Goal: Transaction & Acquisition: Purchase product/service

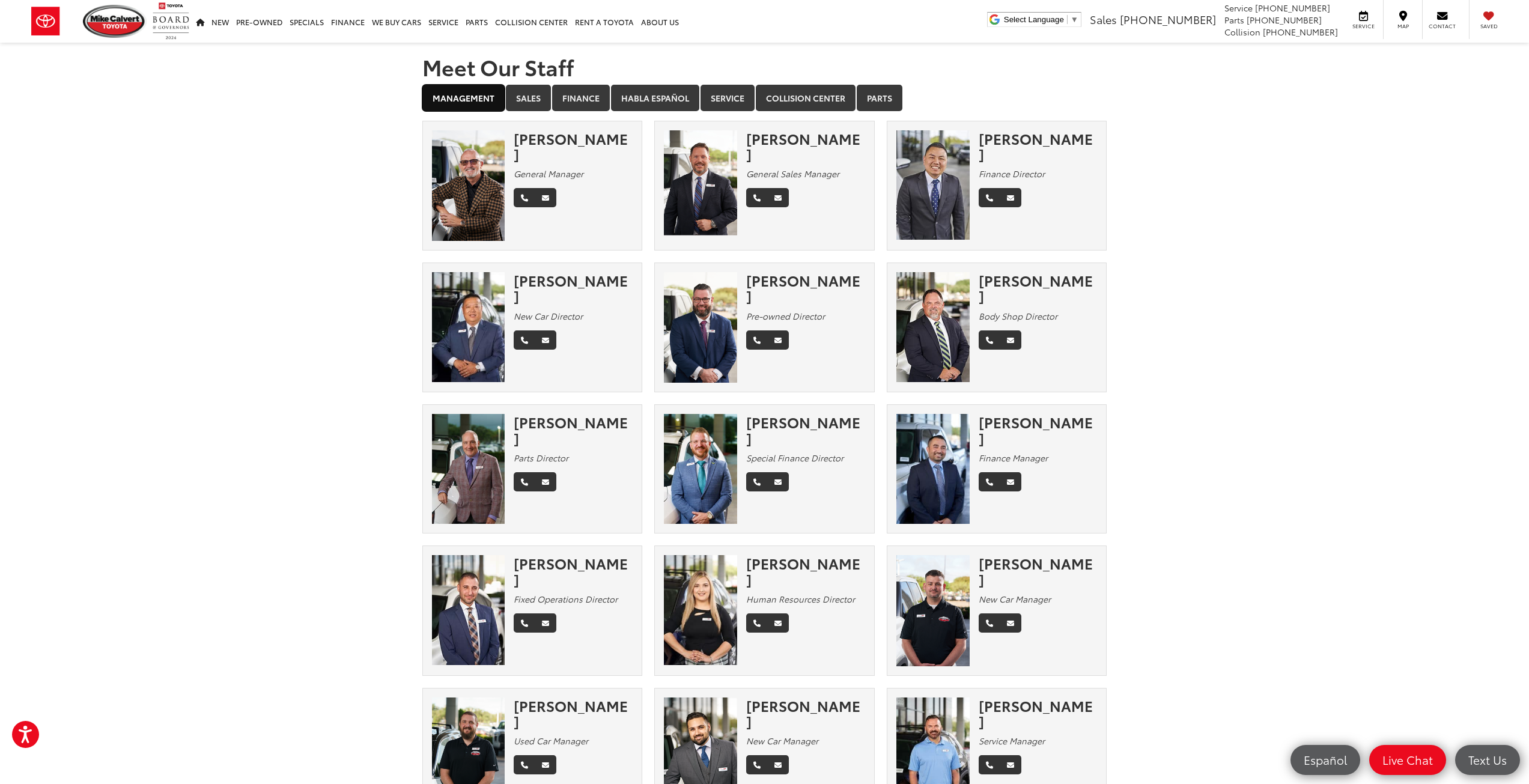
click at [472, 94] on link "Management" at bounding box center [464, 98] width 82 height 27
click at [524, 100] on link "Sales" at bounding box center [528, 98] width 45 height 27
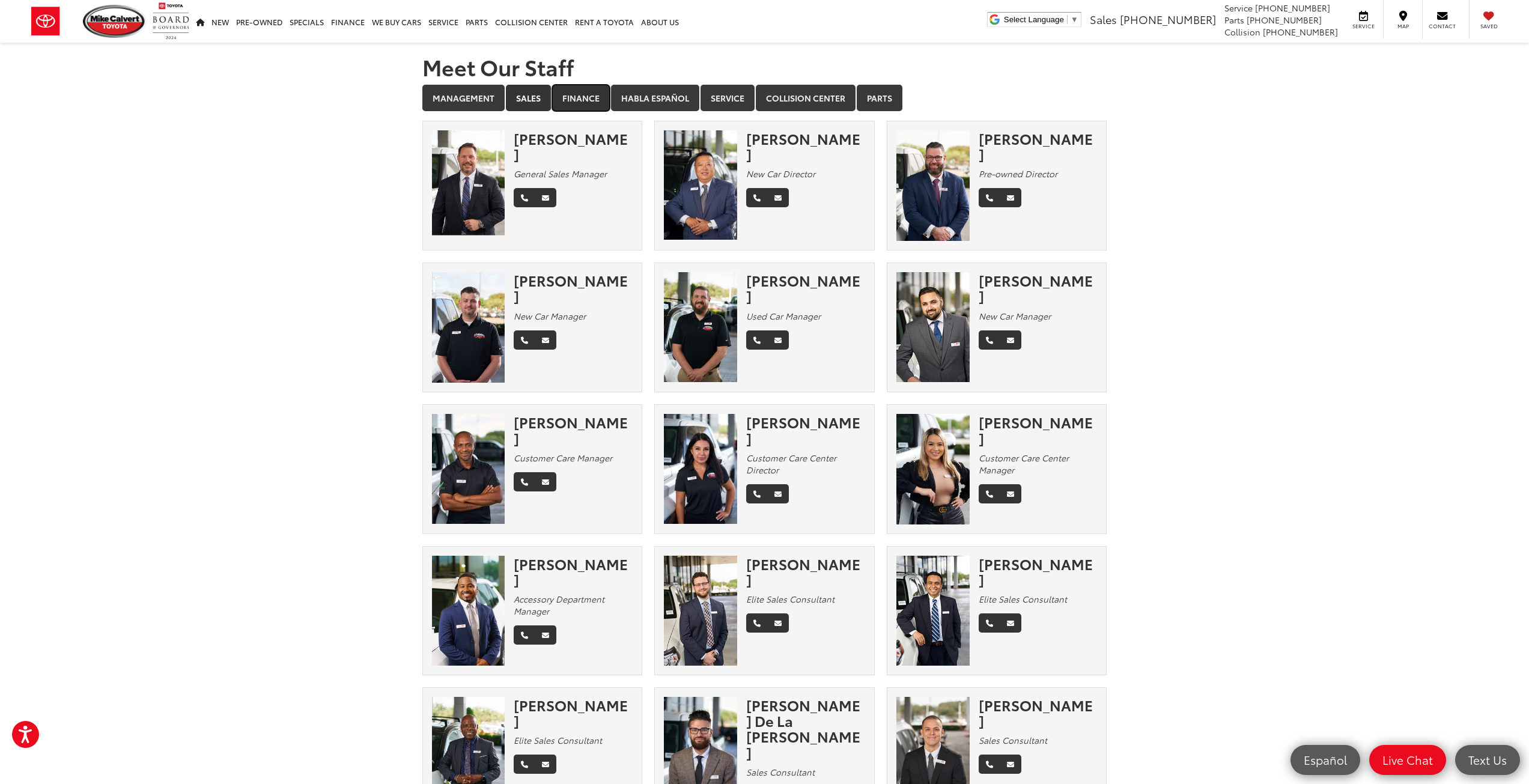
click at [587, 97] on link "Finance" at bounding box center [581, 98] width 57 height 27
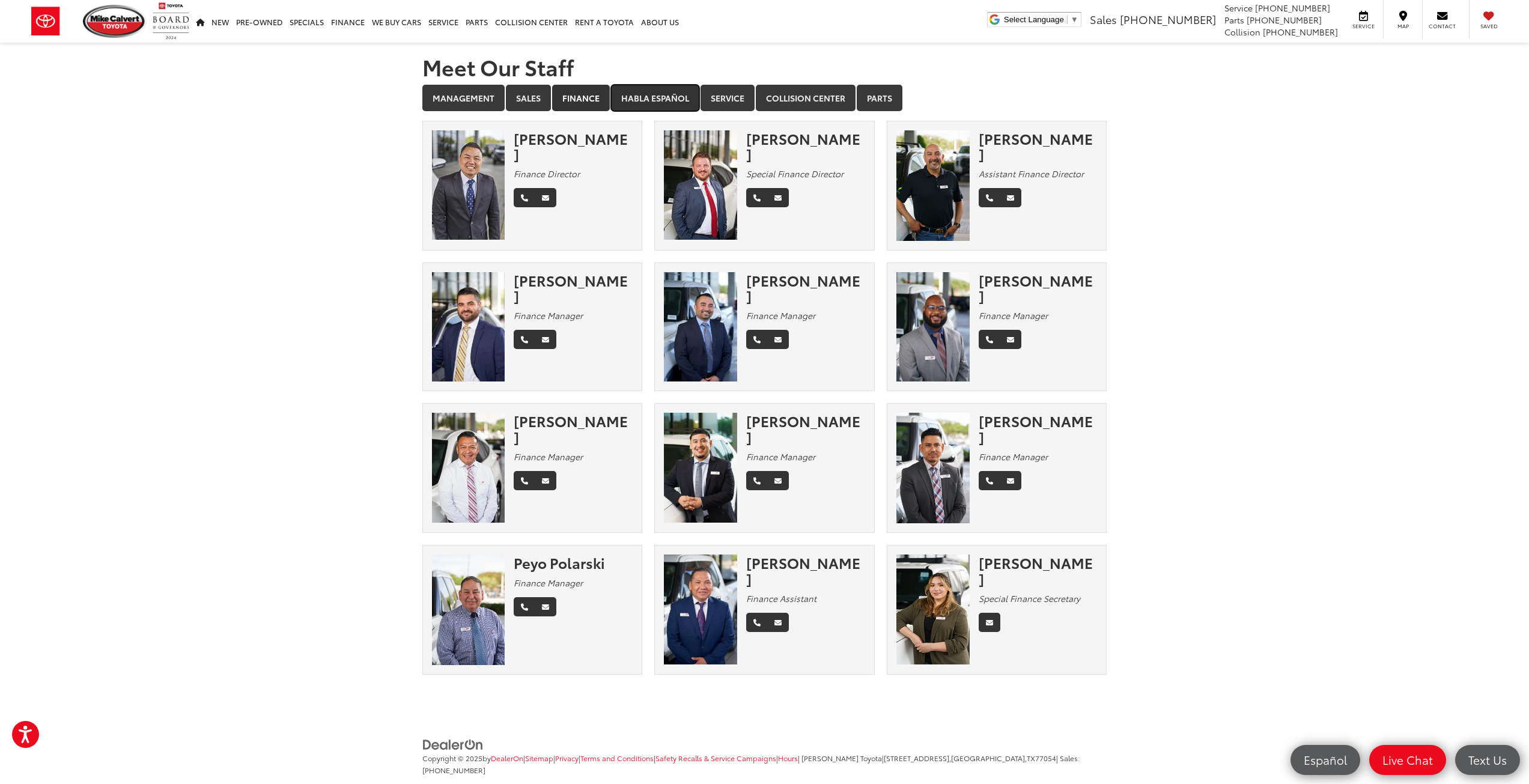
click at [651, 102] on link "Habla Español" at bounding box center [654, 98] width 89 height 27
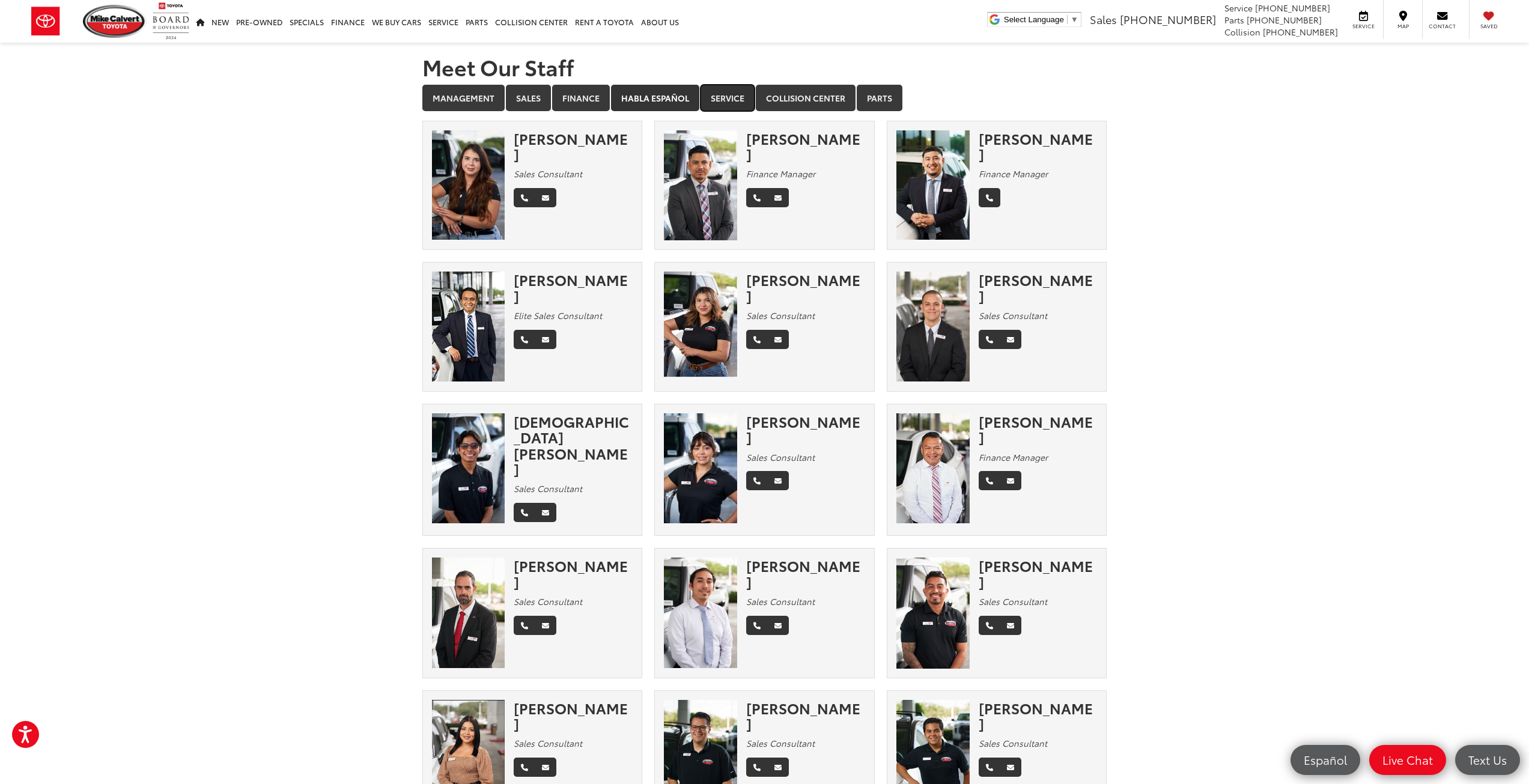
click at [728, 104] on link "Service" at bounding box center [727, 98] width 54 height 27
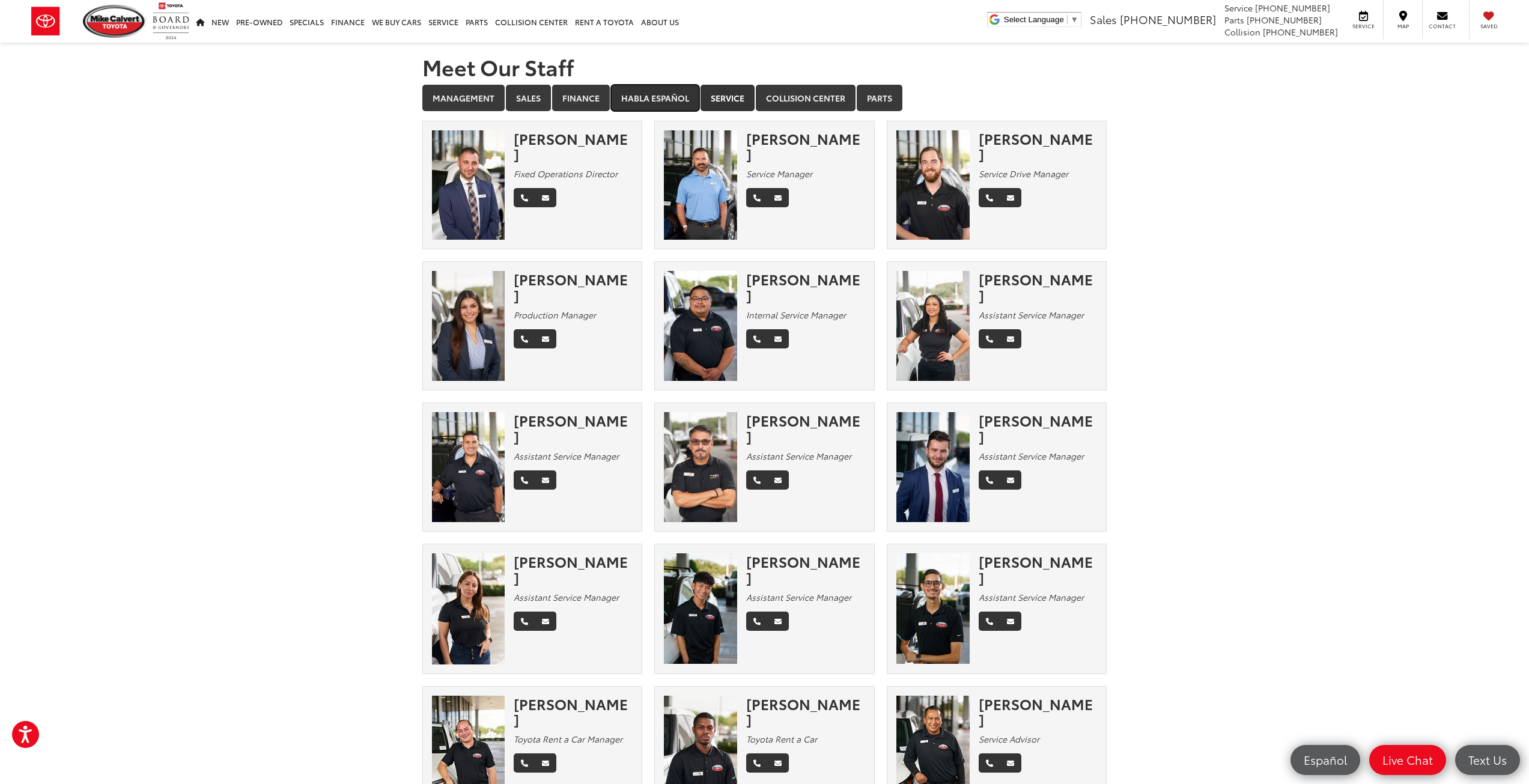
click at [658, 94] on link "Habla Español" at bounding box center [654, 98] width 89 height 27
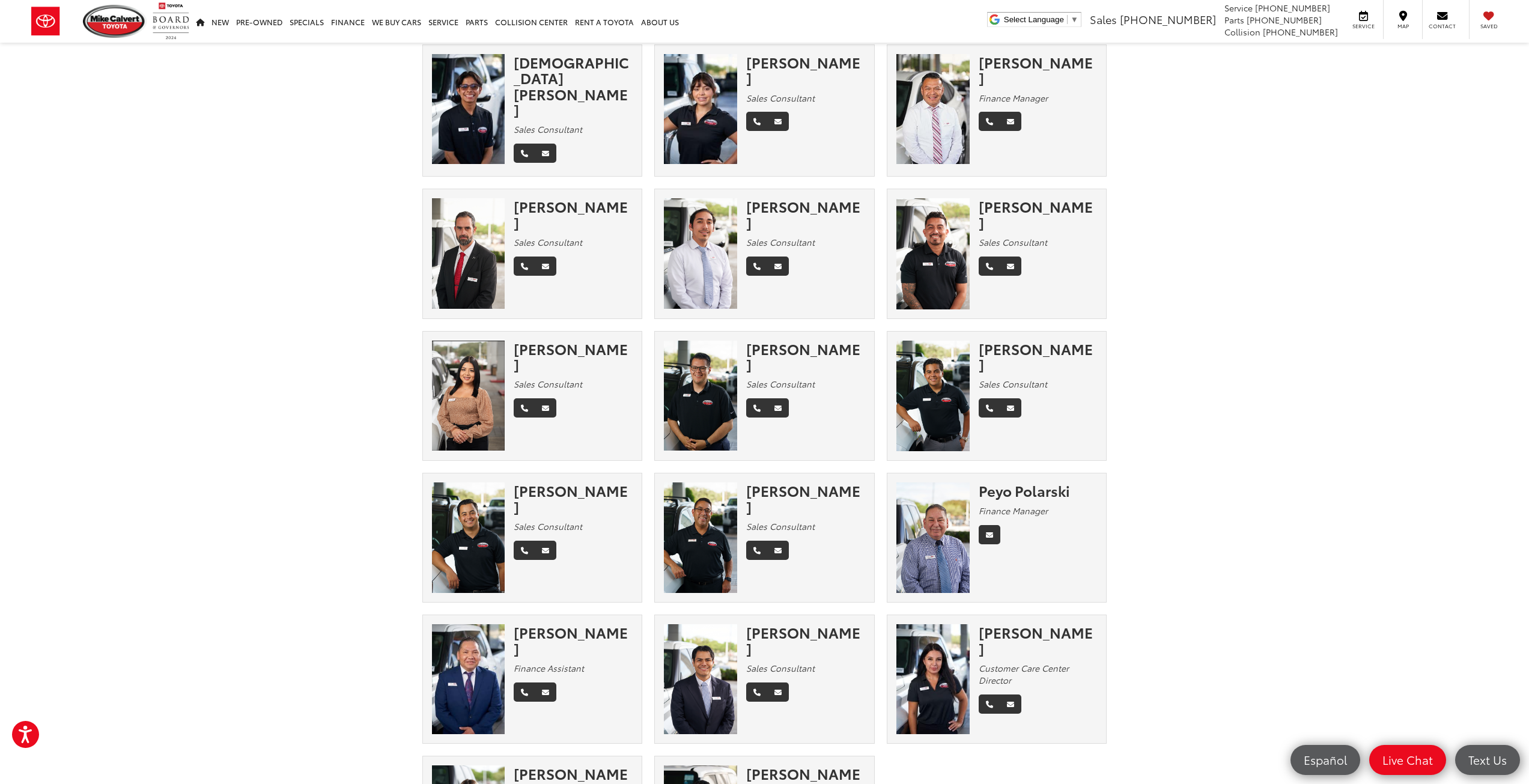
scroll to position [361, 0]
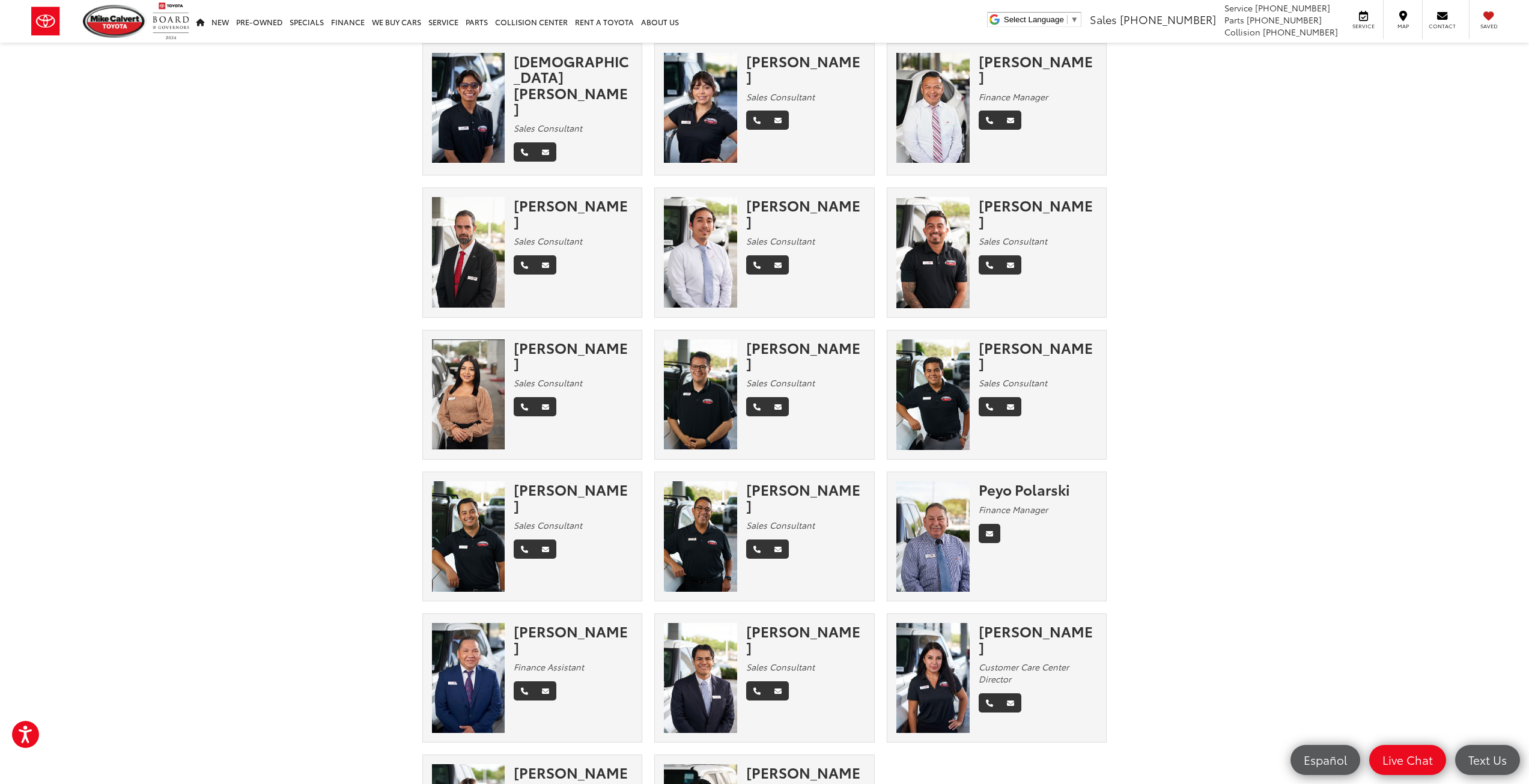
click at [533, 346] on div "[PERSON_NAME]" at bounding box center [573, 355] width 119 height 32
click at [525, 406] on icon "Phone" at bounding box center [525, 407] width 7 height 7
click at [548, 407] on icon "Email" at bounding box center [545, 407] width 7 height 7
click at [1206, 419] on section "Meet Our Staff Management Sales Finance Habla Español Service Collision Center …" at bounding box center [764, 289] width 1529 height 1214
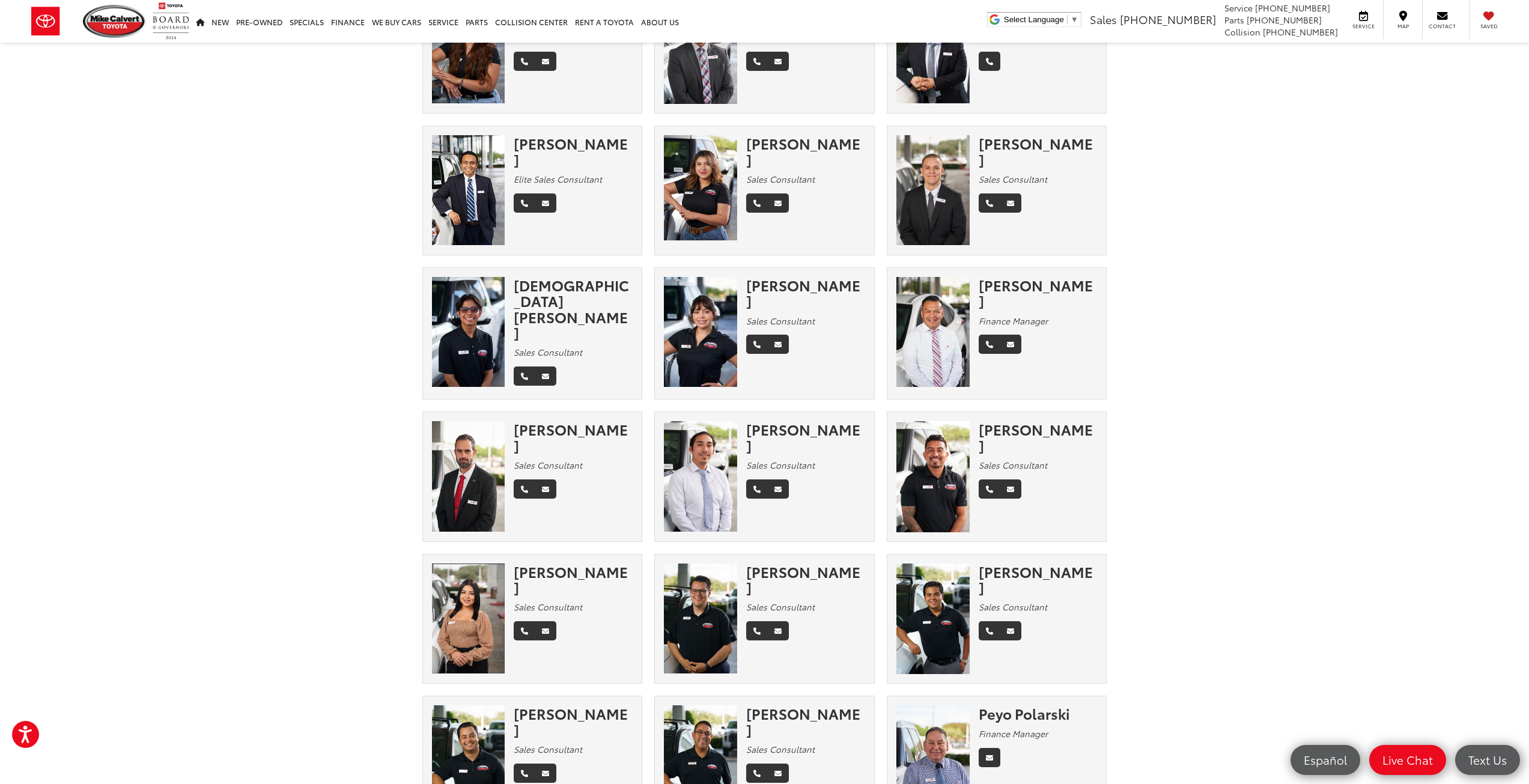
scroll to position [0, 0]
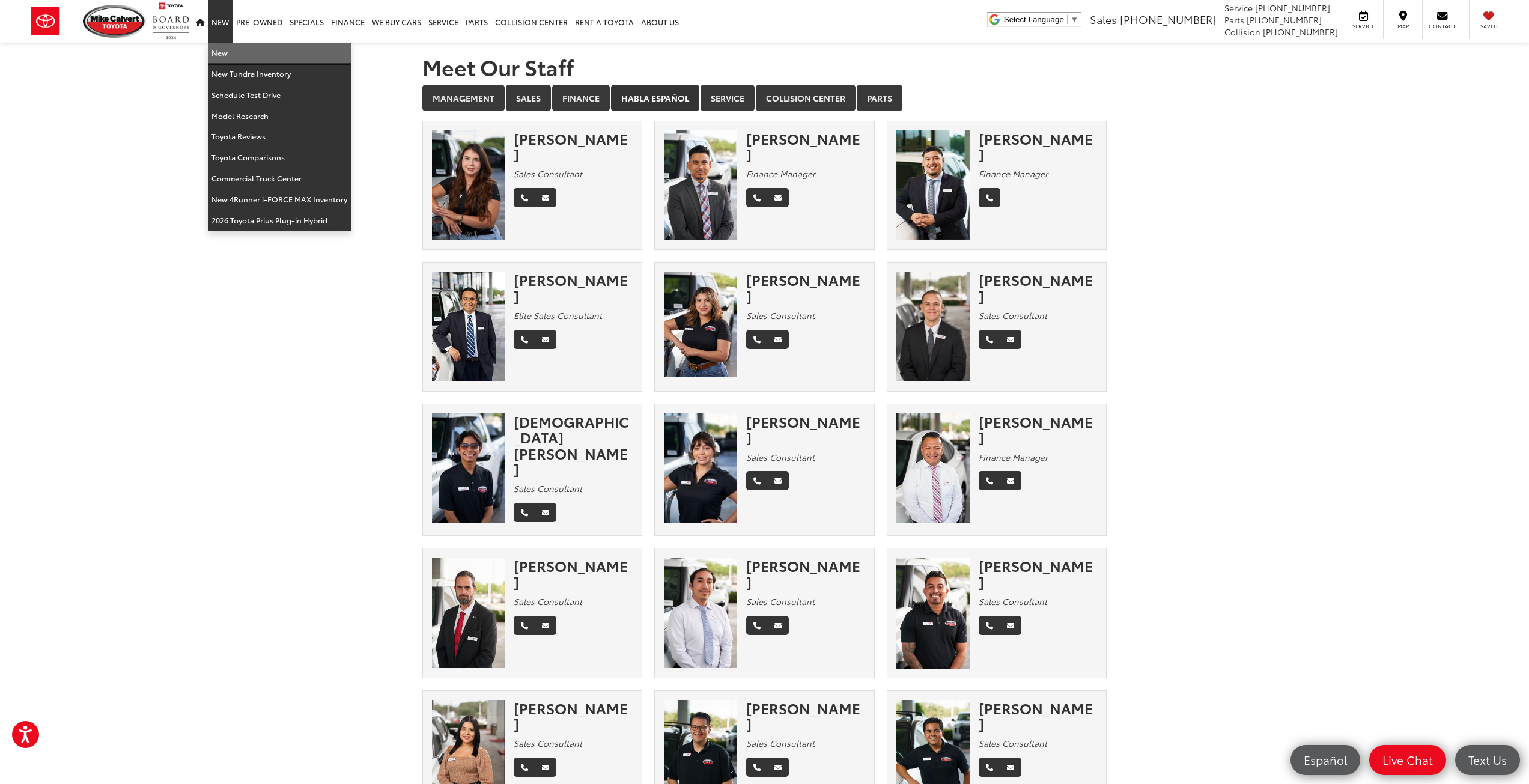
click at [218, 49] on link "New" at bounding box center [279, 53] width 143 height 21
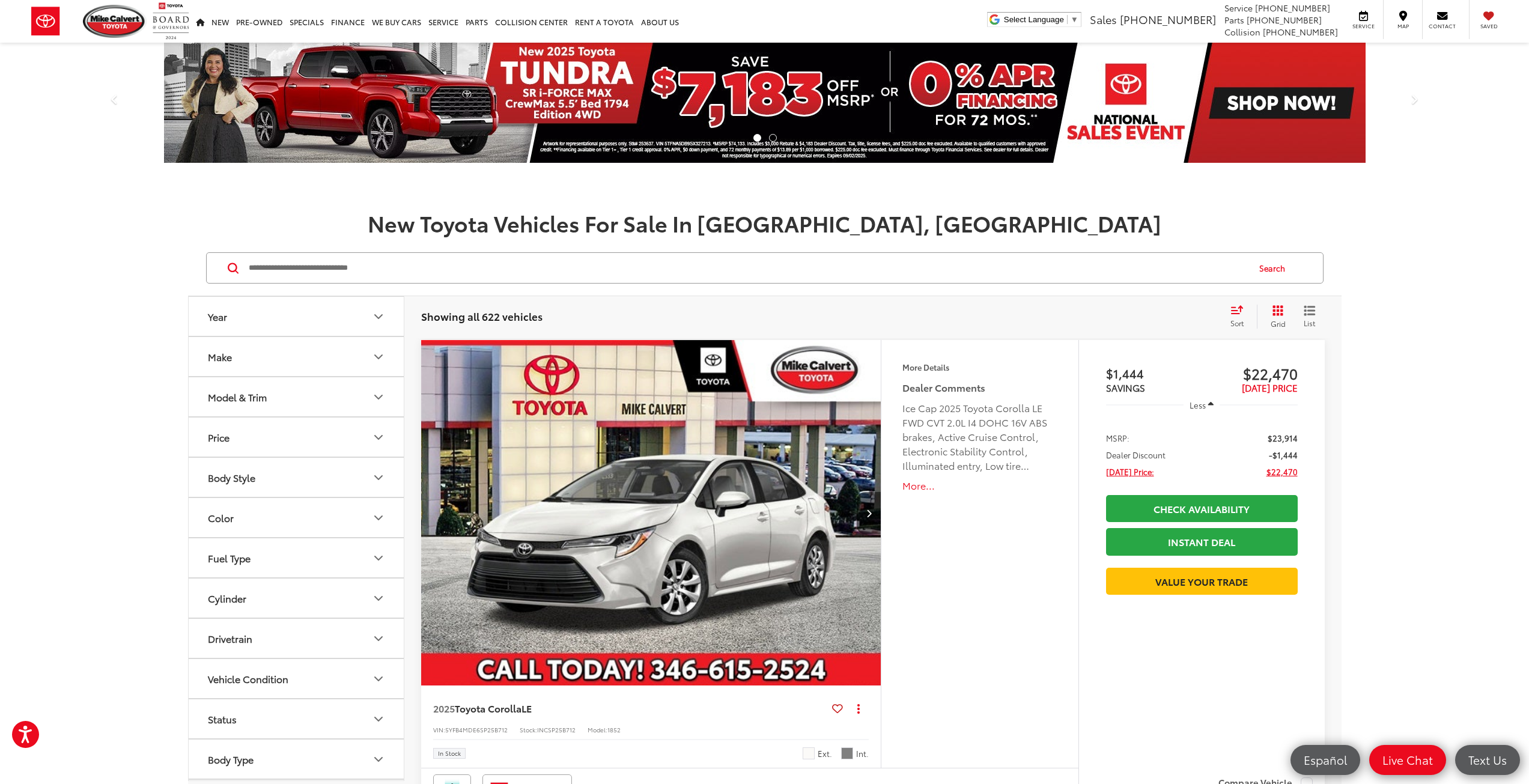
click at [332, 269] on input "Search by Make, Model, or Keyword" at bounding box center [747, 268] width 1000 height 29
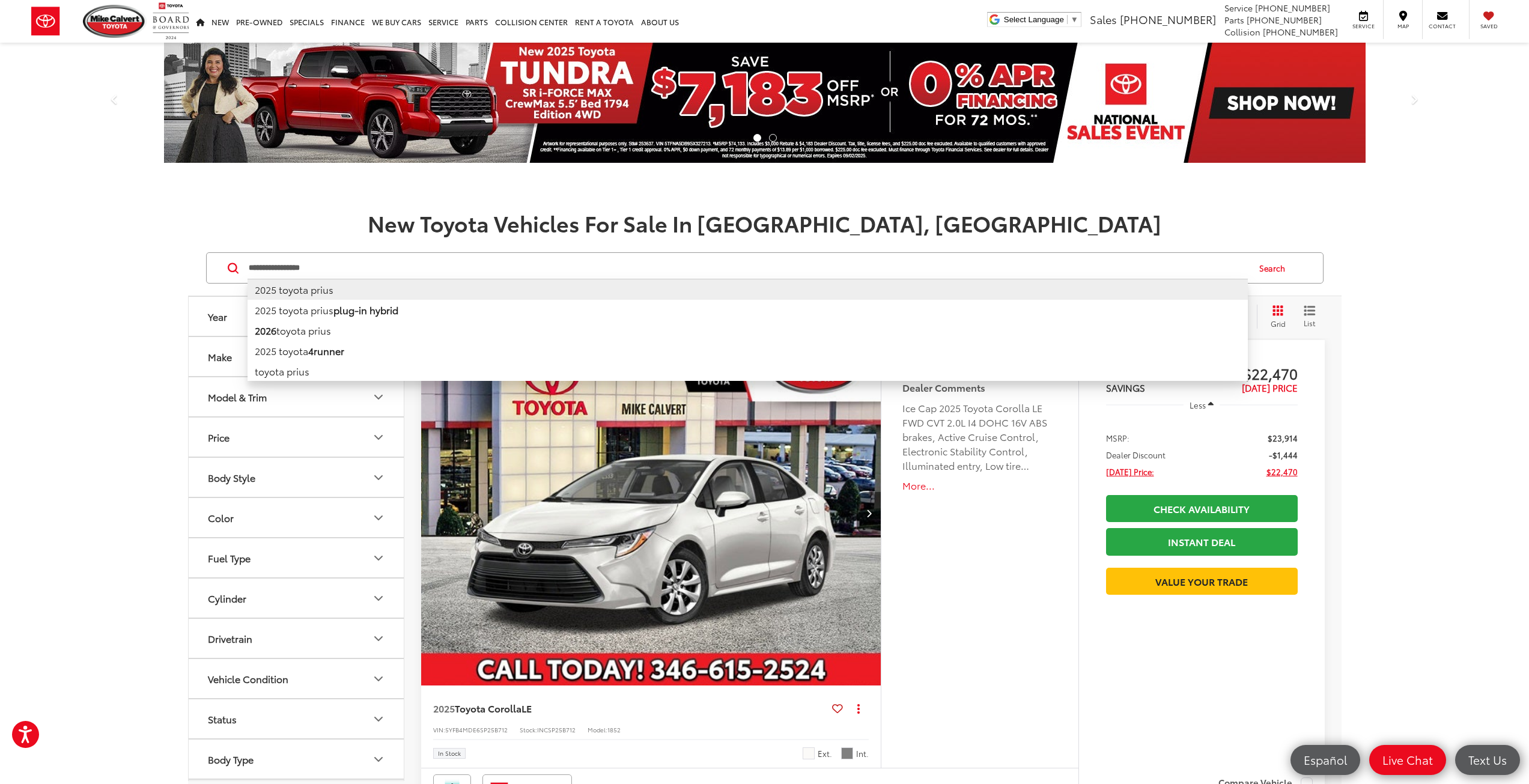
click at [307, 291] on li "2025 toyota prius" at bounding box center [747, 288] width 1000 height 21
type input "**********"
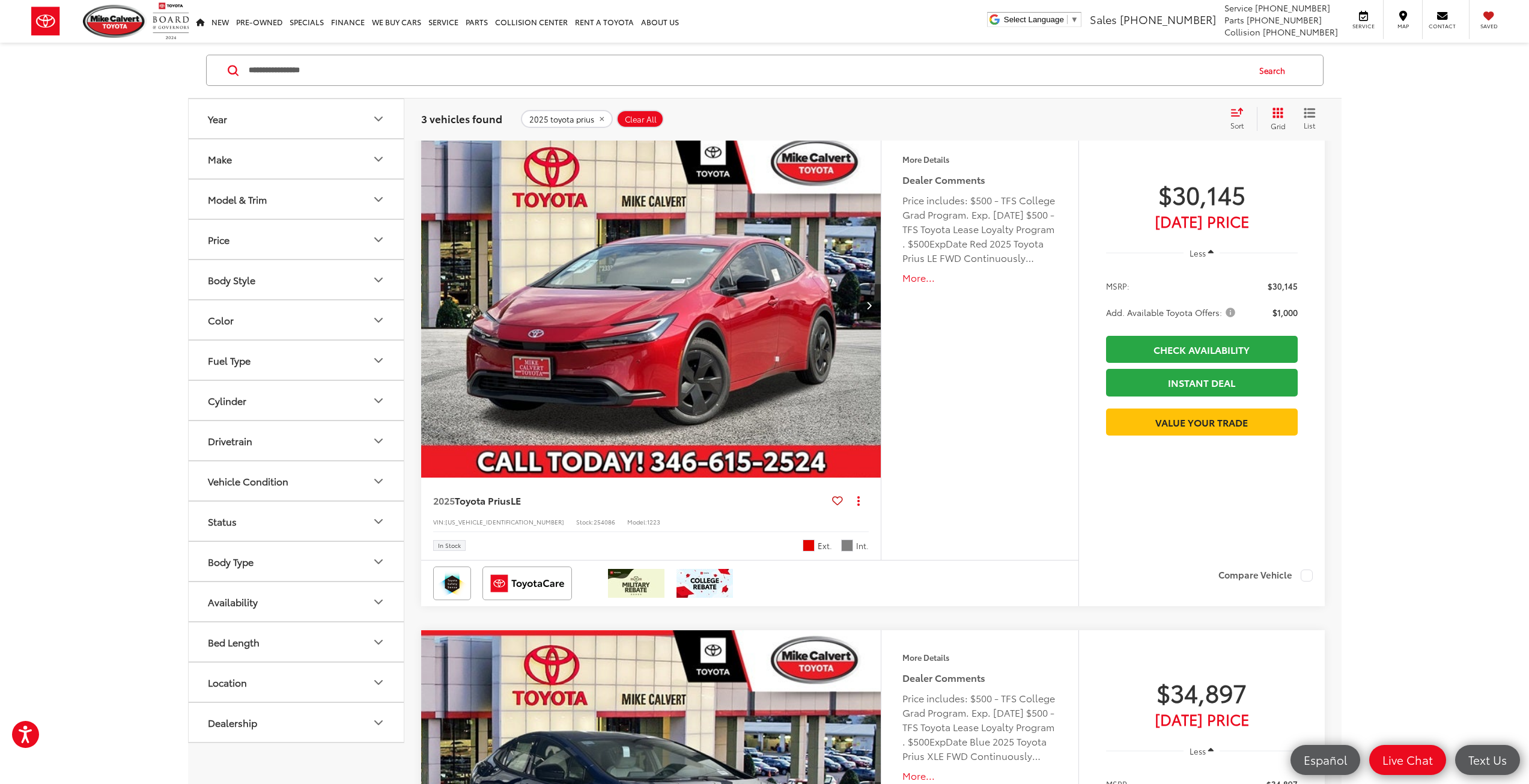
scroll to position [183, 0]
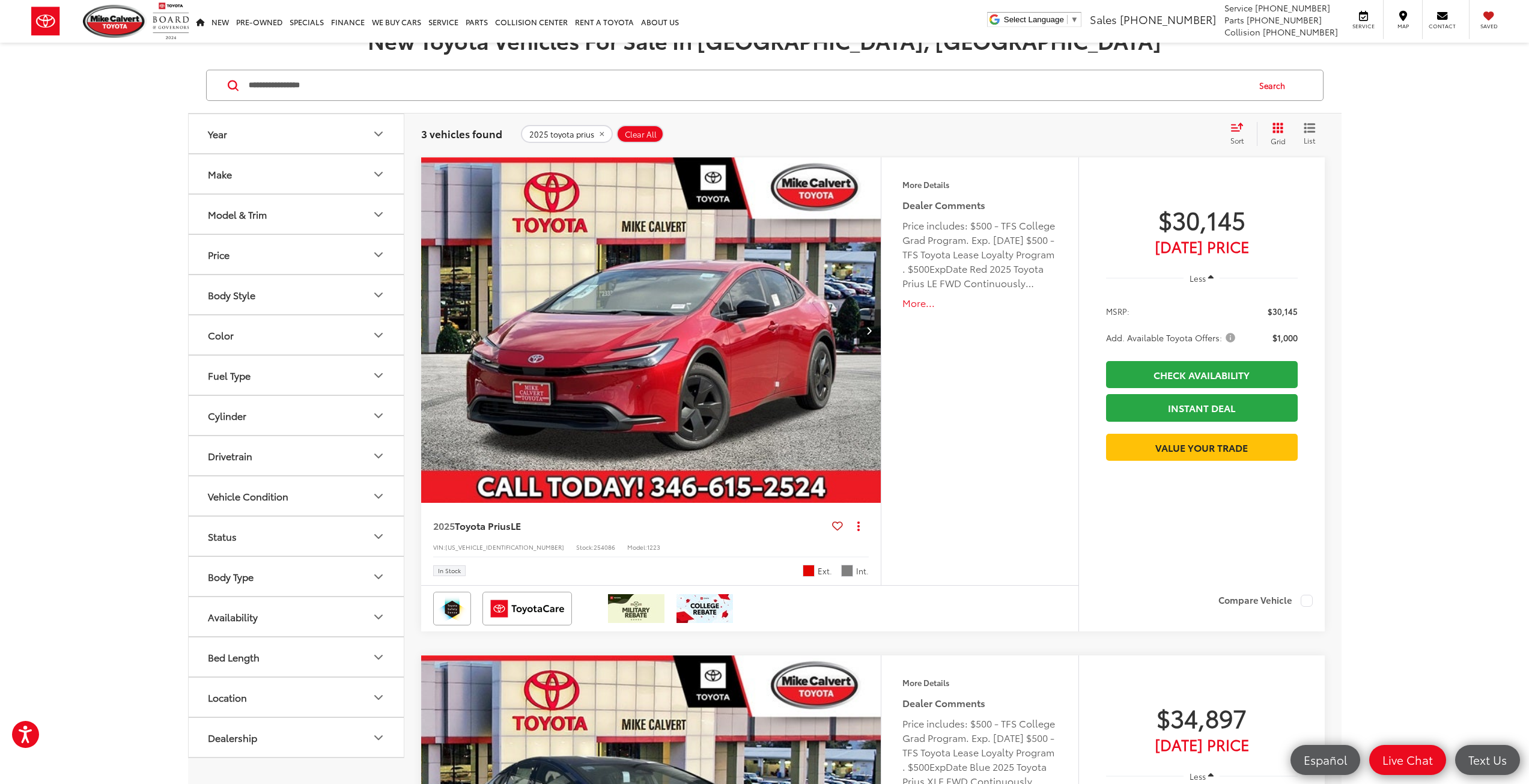
click at [749, 359] on img "2025 Toyota Prius LE 0" at bounding box center [652, 330] width 462 height 346
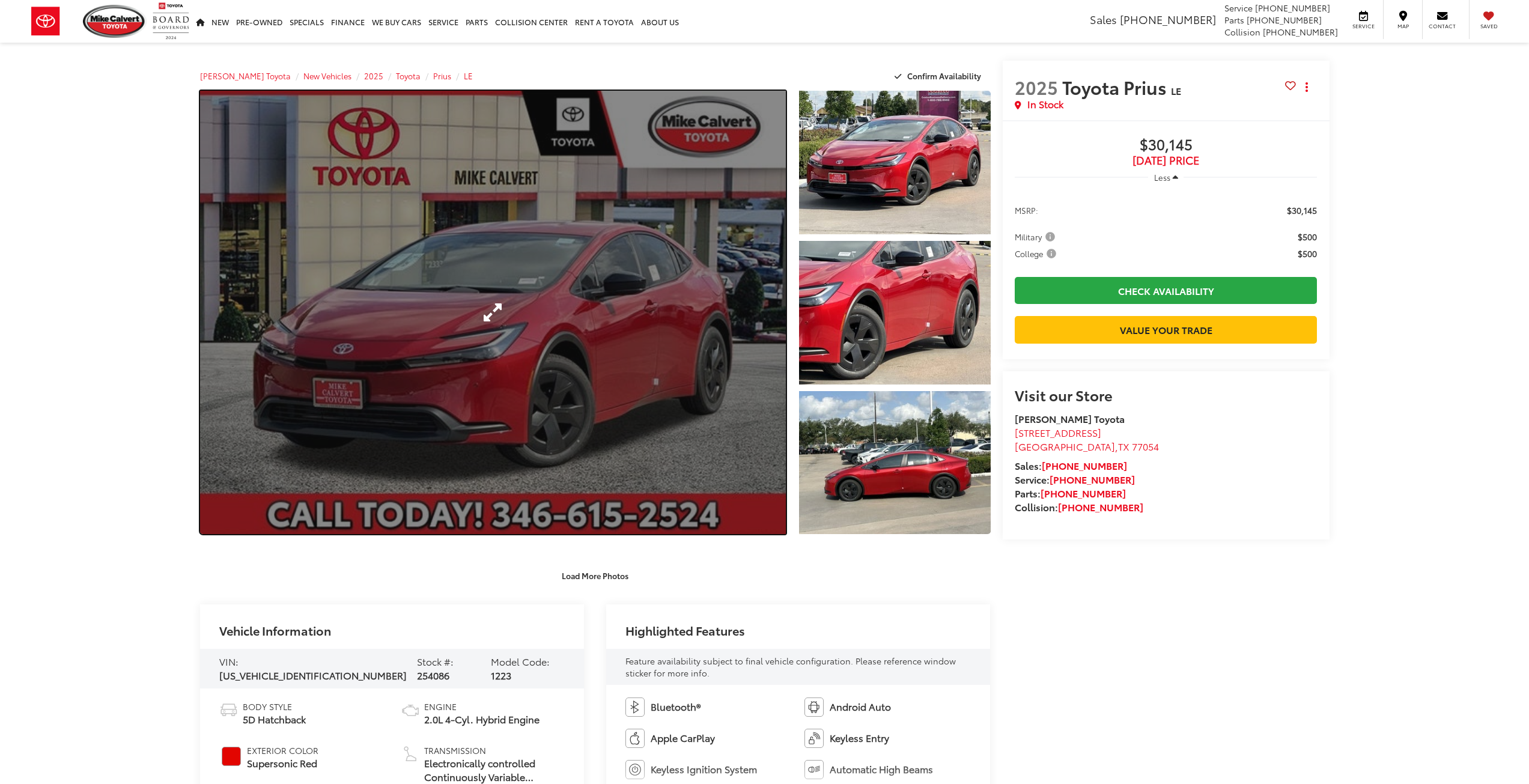
click at [566, 310] on link "Expand Photo 0" at bounding box center [492, 311] width 586 height 443
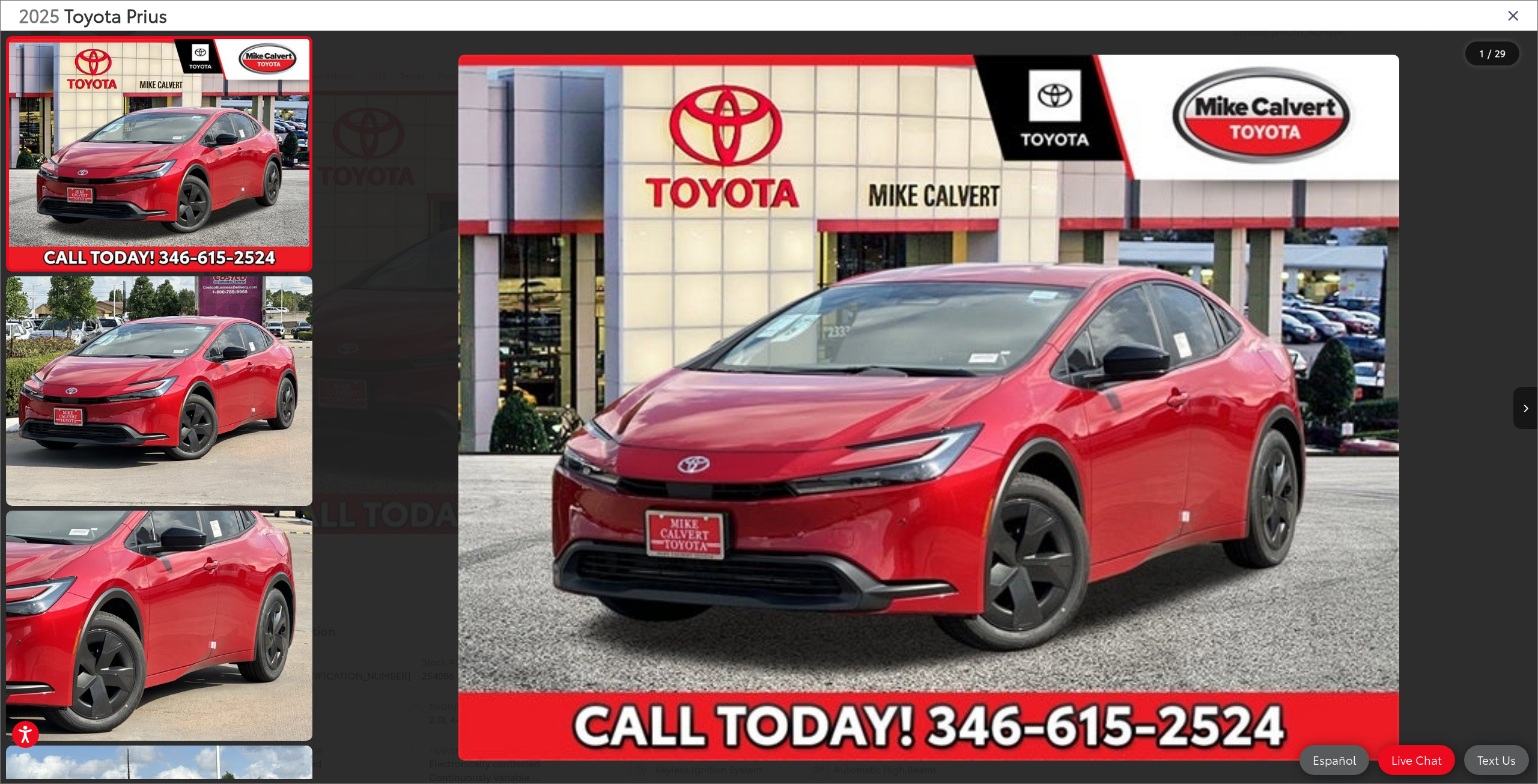
click at [1520, 411] on button "Next image" at bounding box center [1525, 407] width 24 height 42
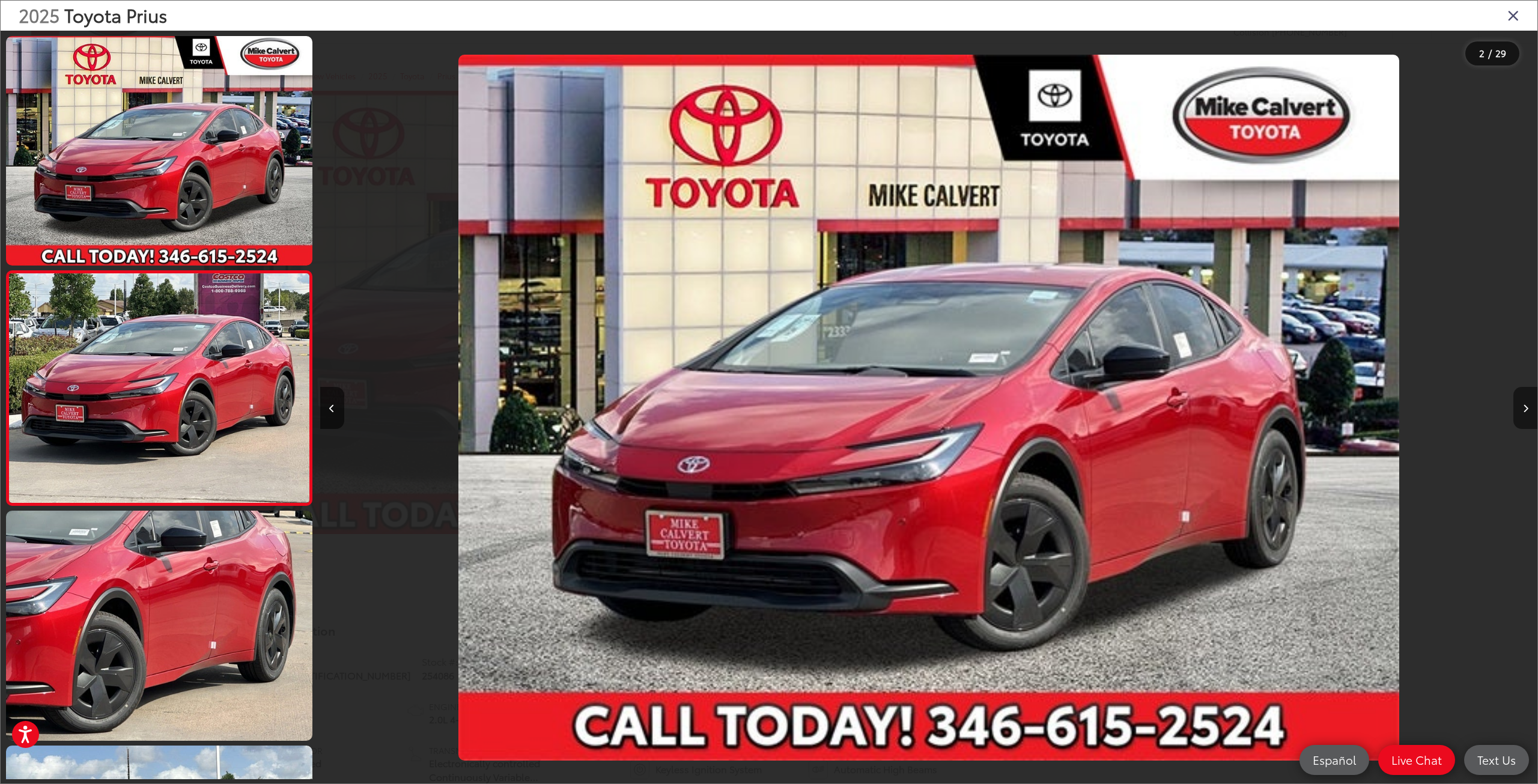
scroll to position [15, 0]
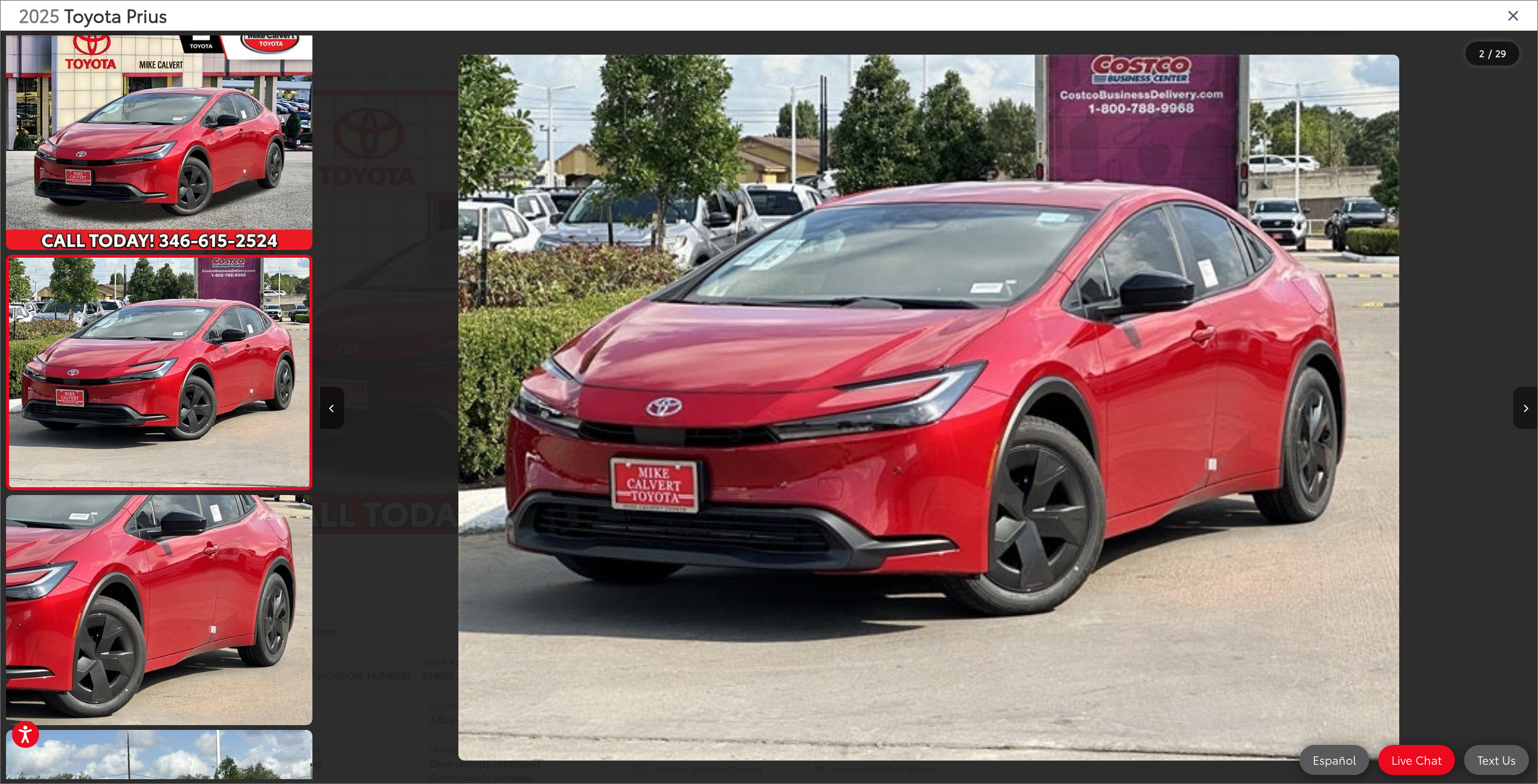
click at [1520, 411] on button "Next image" at bounding box center [1525, 407] width 24 height 42
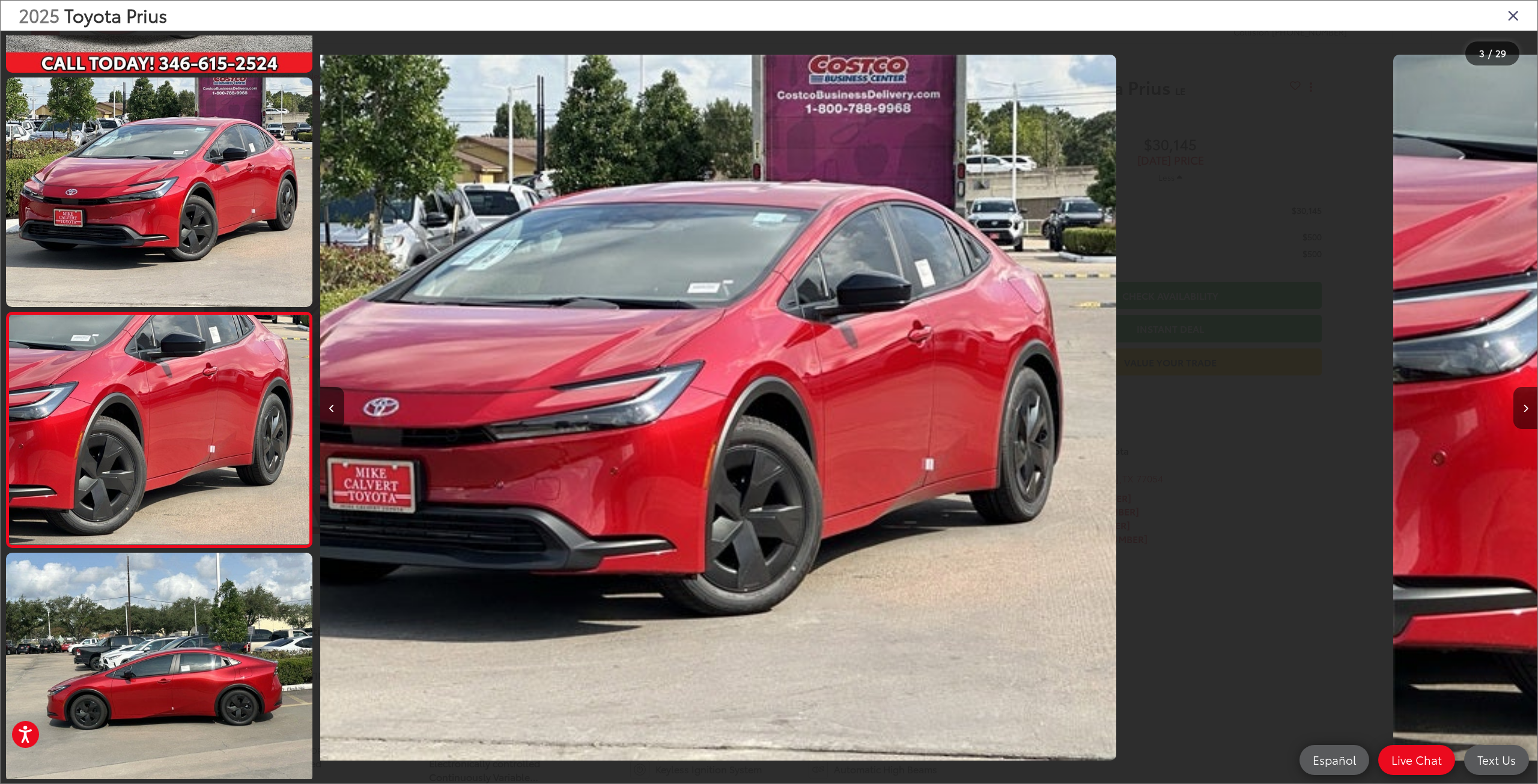
scroll to position [250, 0]
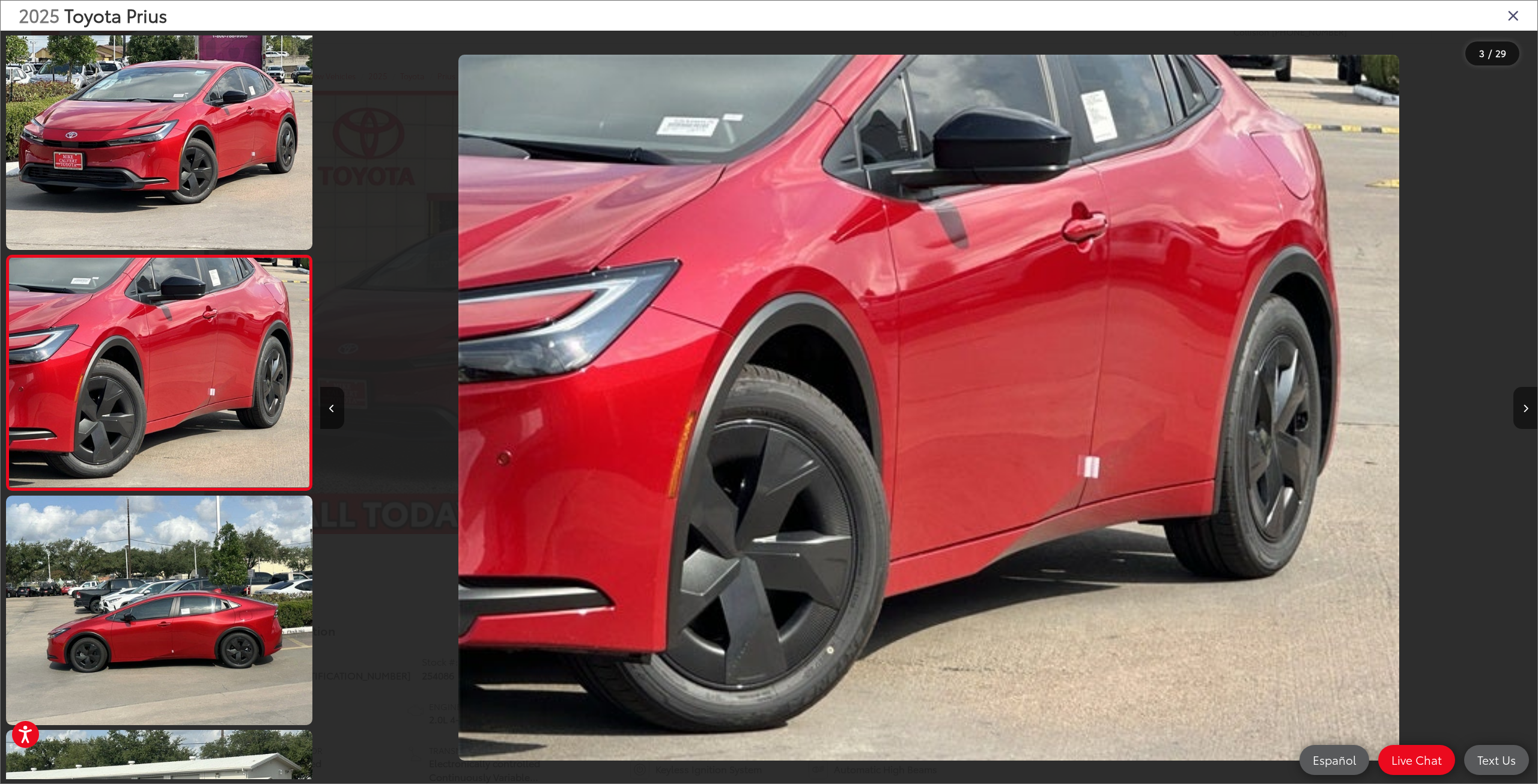
click at [1520, 411] on button "Next image" at bounding box center [1525, 407] width 24 height 42
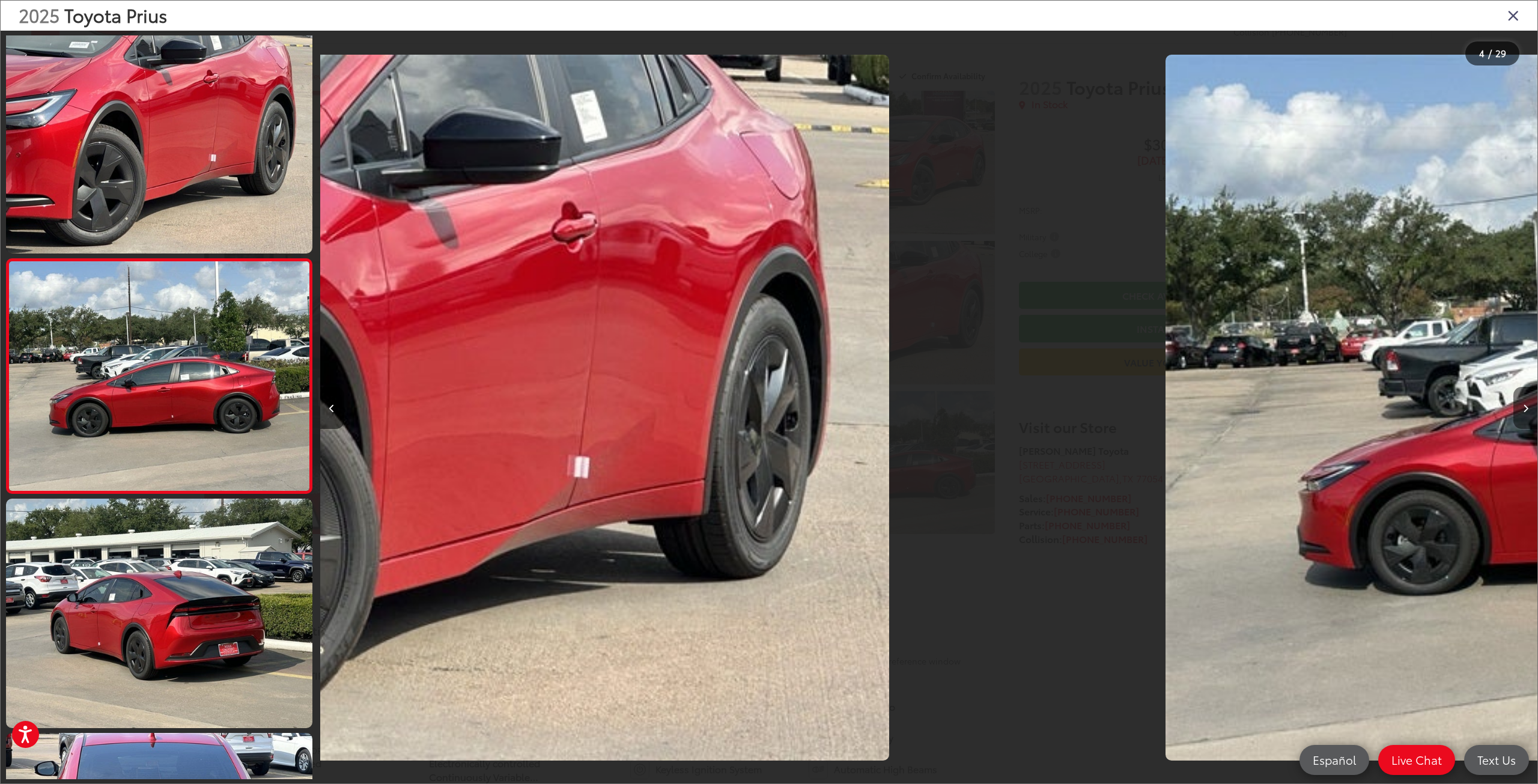
scroll to position [485, 0]
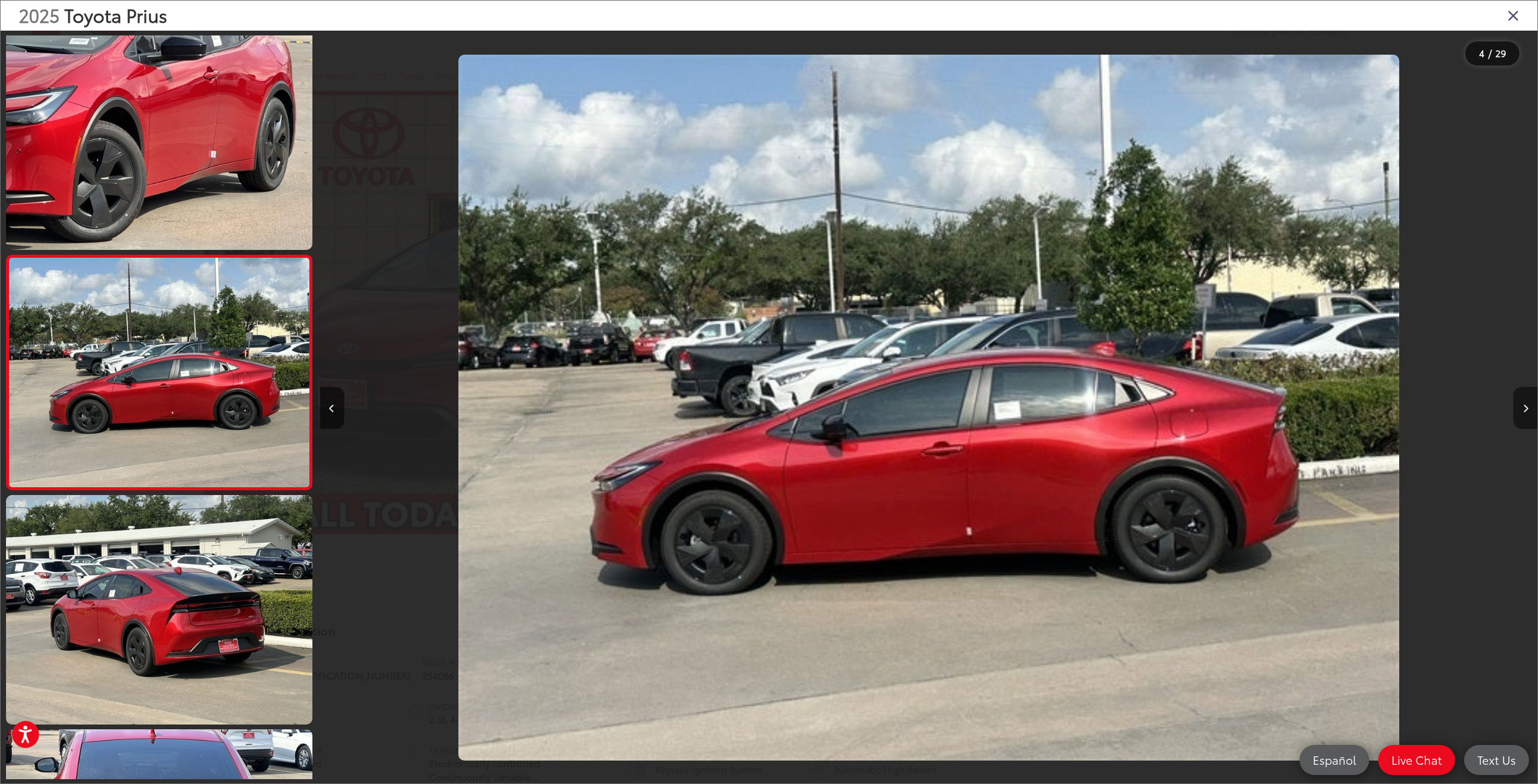
click at [1520, 411] on button "Next image" at bounding box center [1525, 407] width 24 height 42
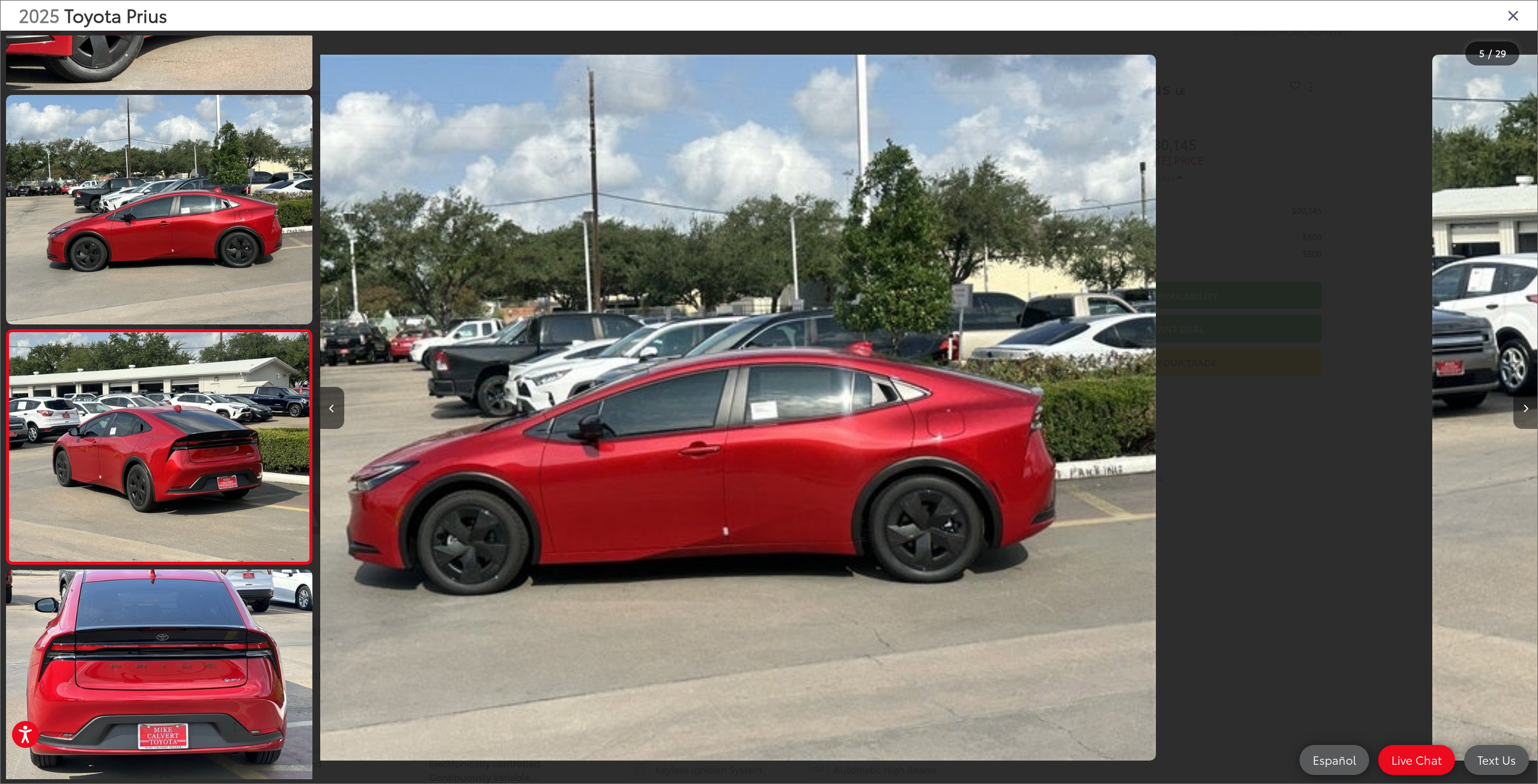
scroll to position [719, 0]
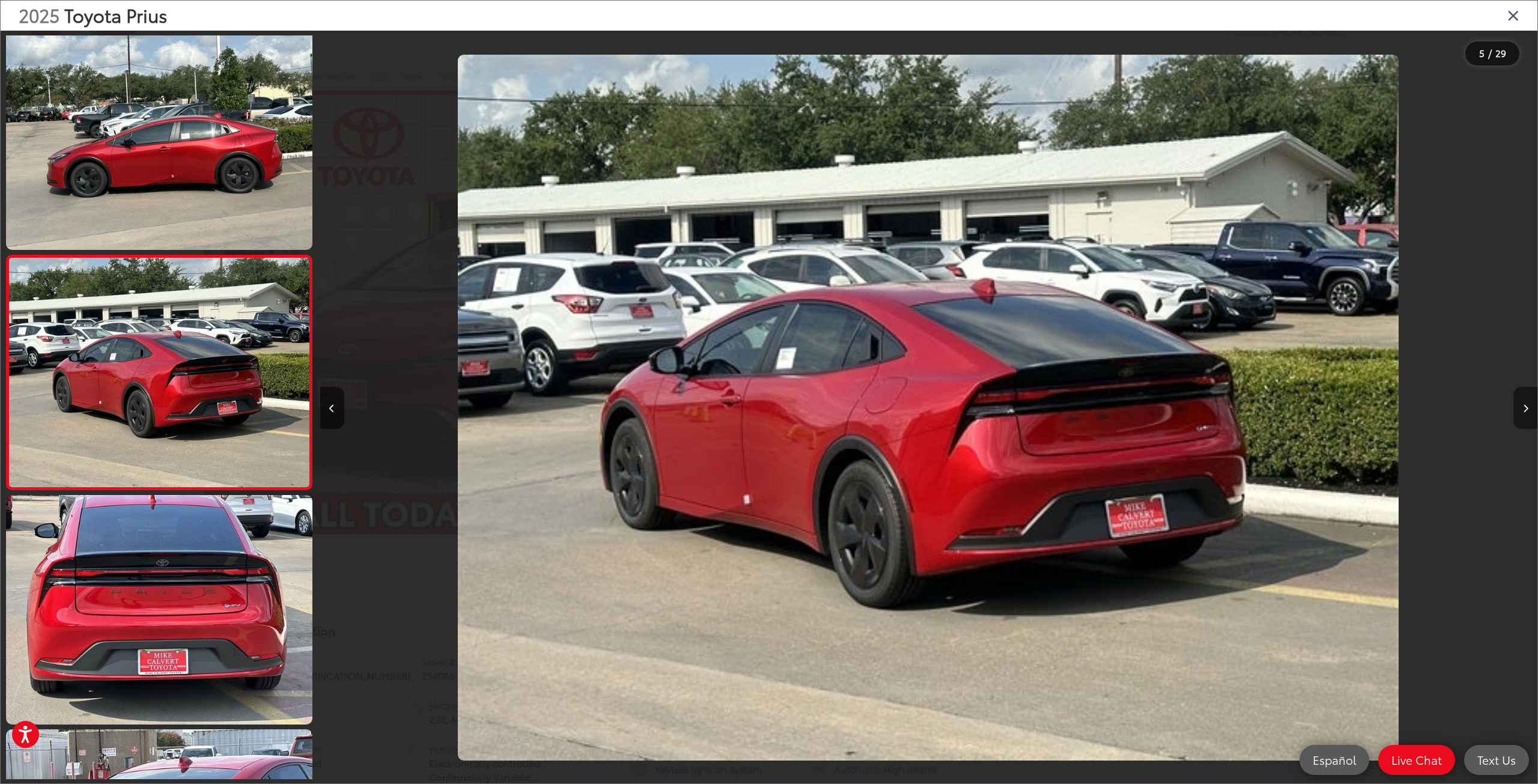
click at [1520, 411] on button "Next image" at bounding box center [1525, 407] width 24 height 42
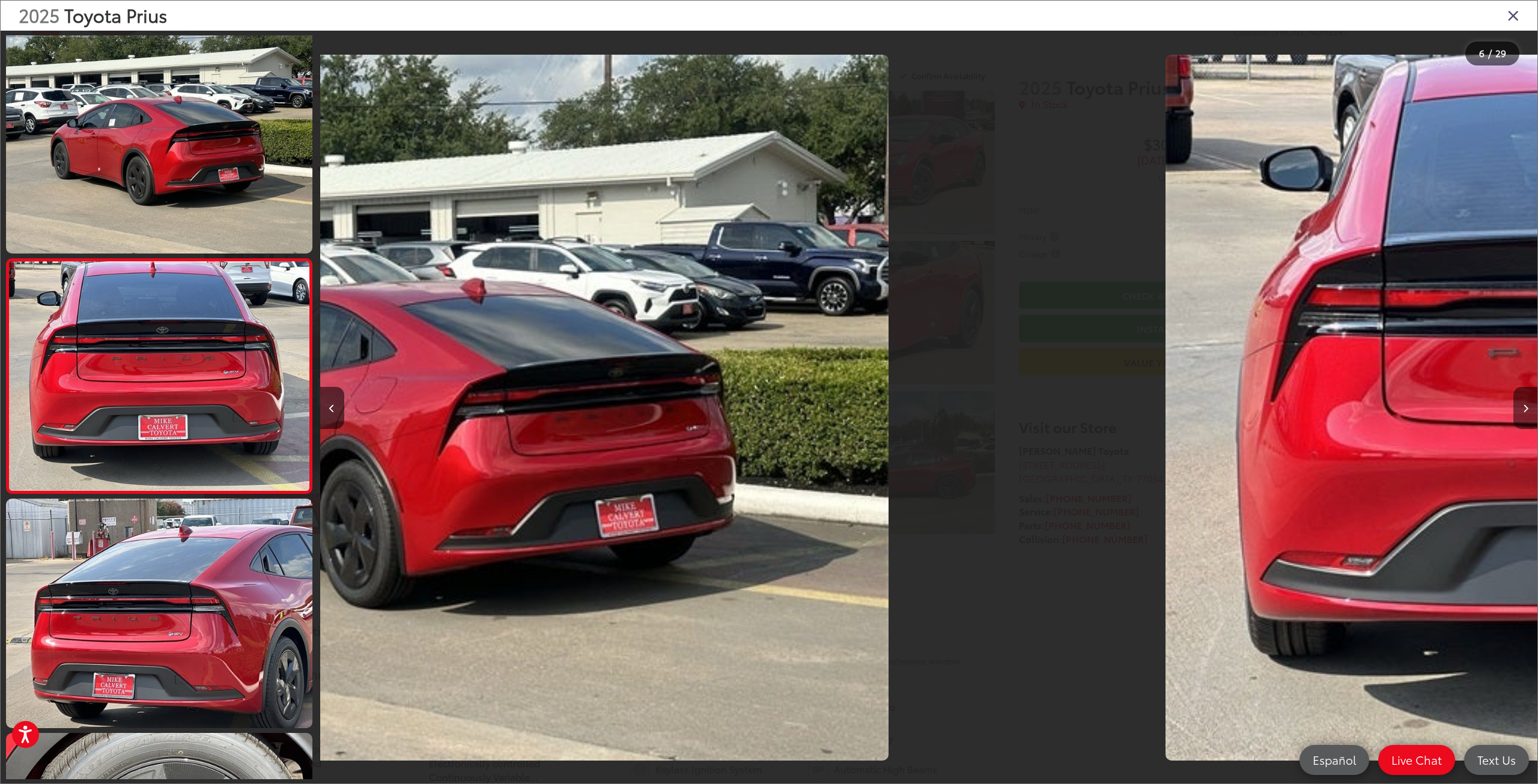
scroll to position [953, 0]
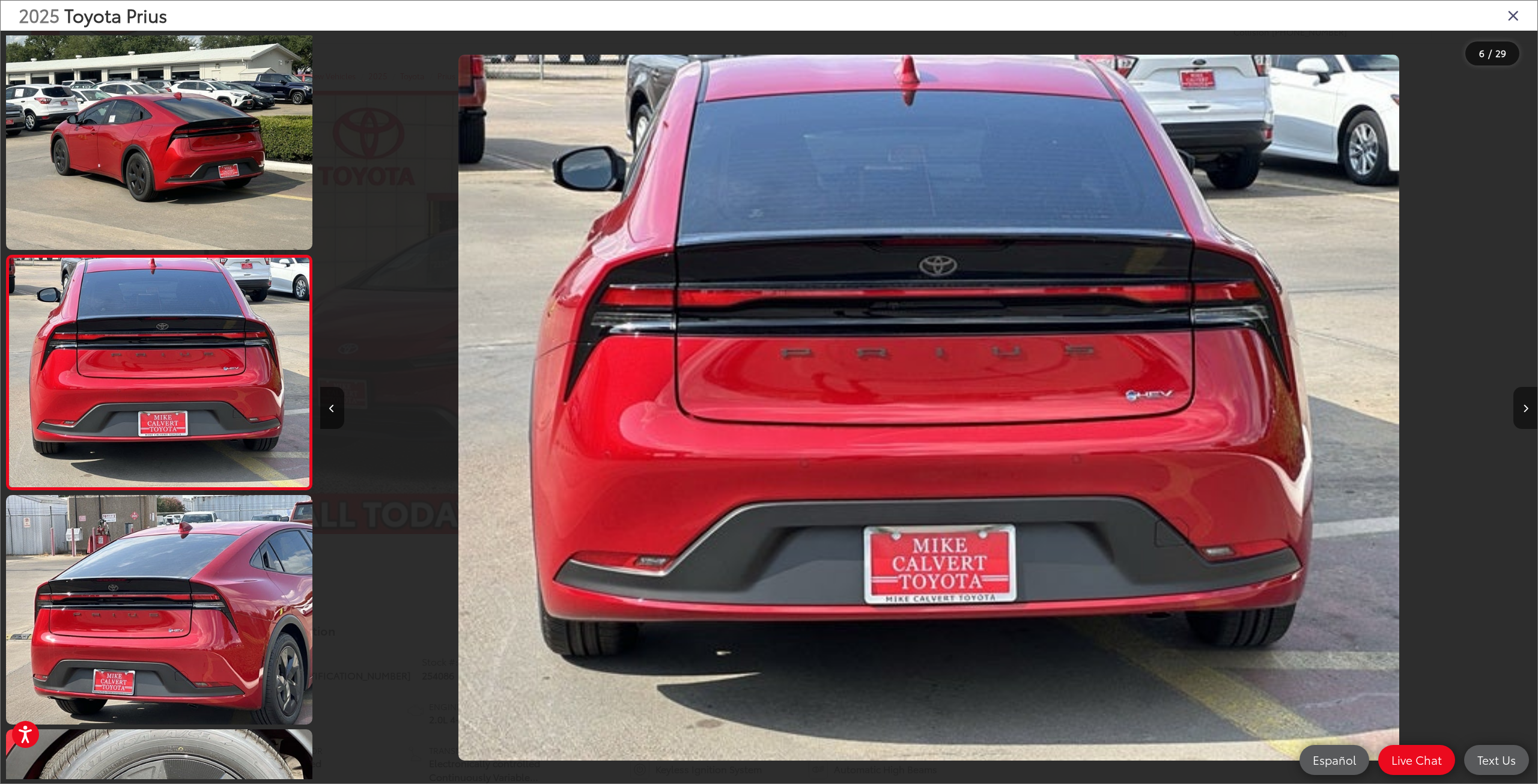
click at [1520, 411] on button "Next image" at bounding box center [1525, 407] width 24 height 42
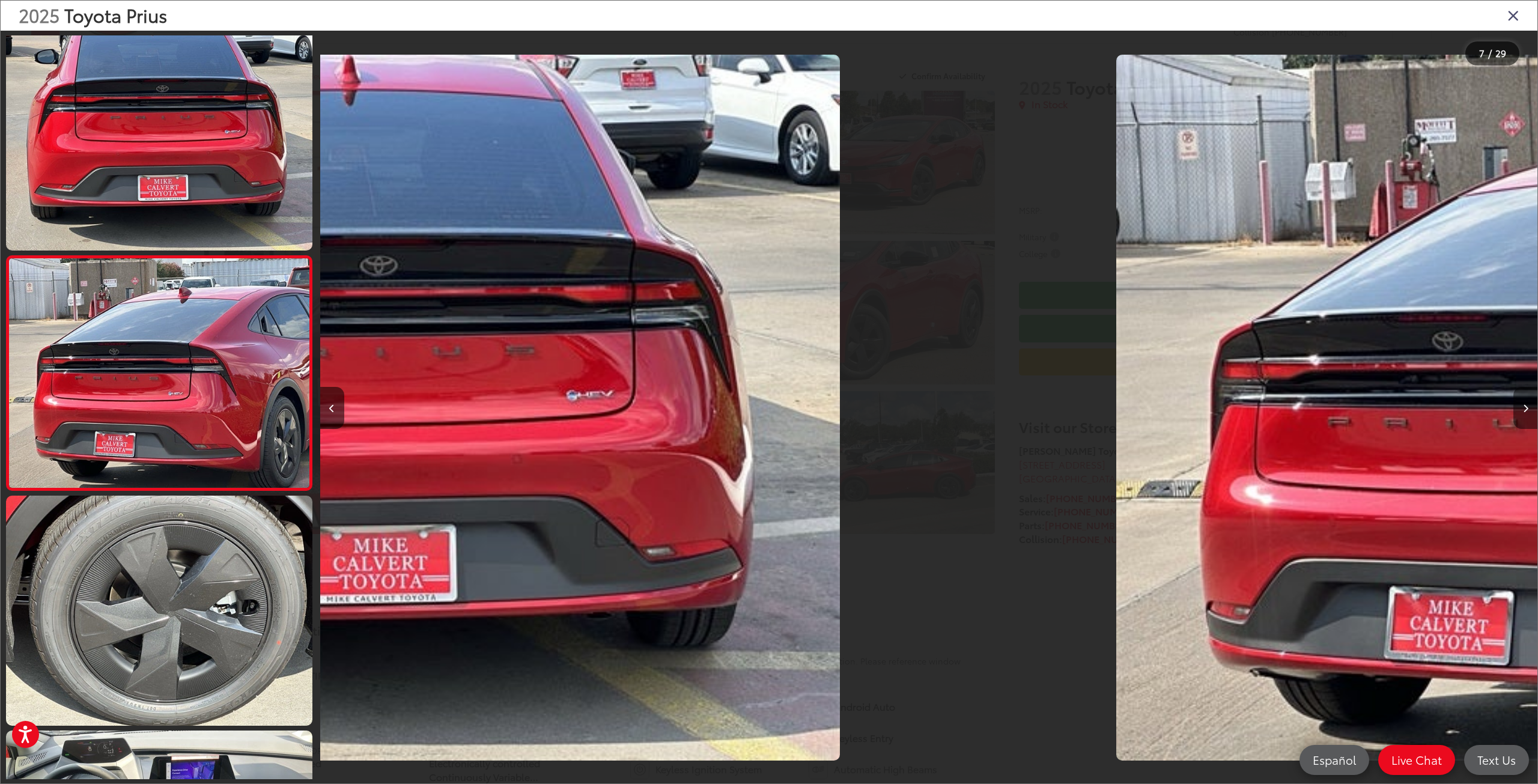
scroll to position [1188, 0]
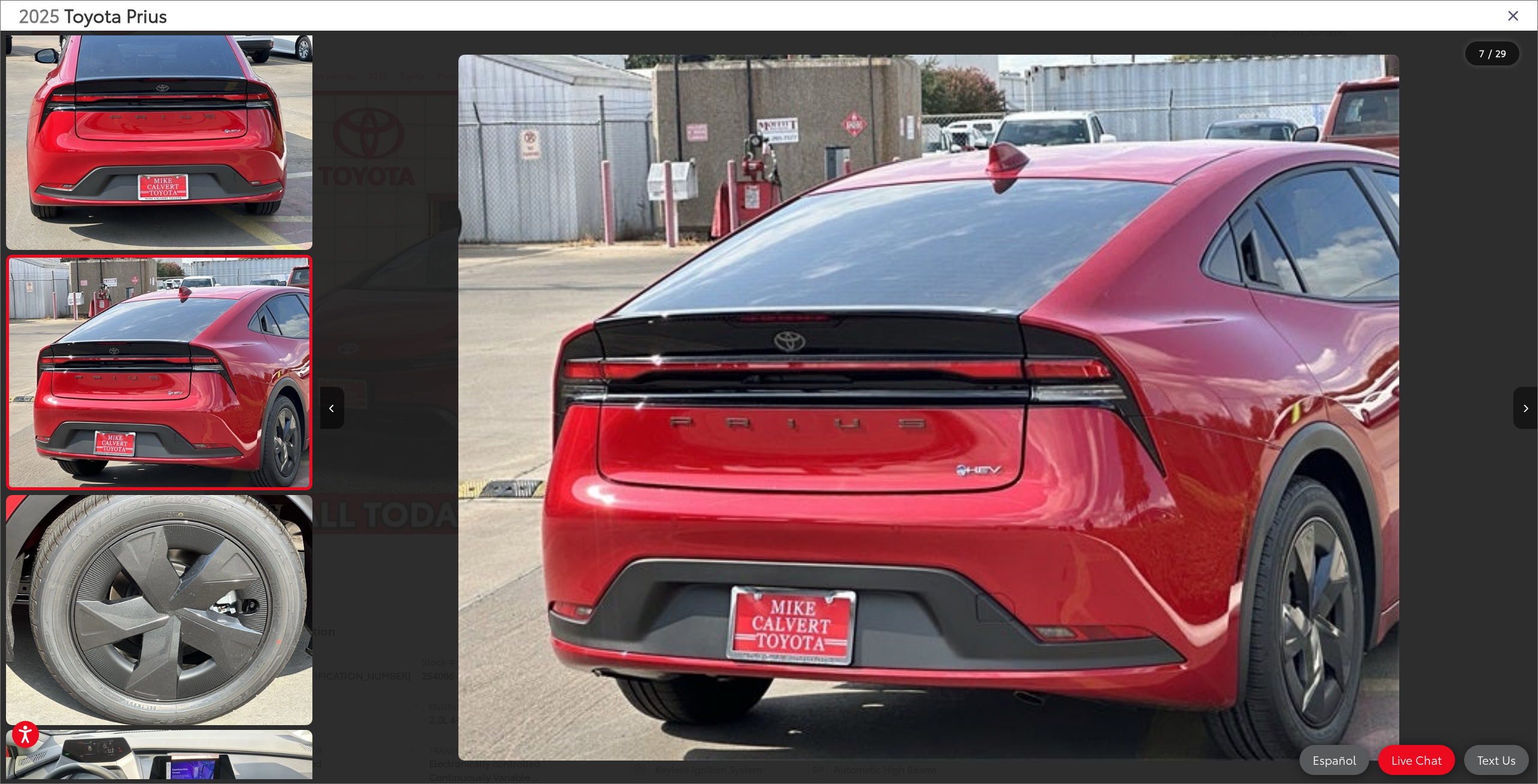
click at [1520, 411] on button "Next image" at bounding box center [1525, 407] width 24 height 42
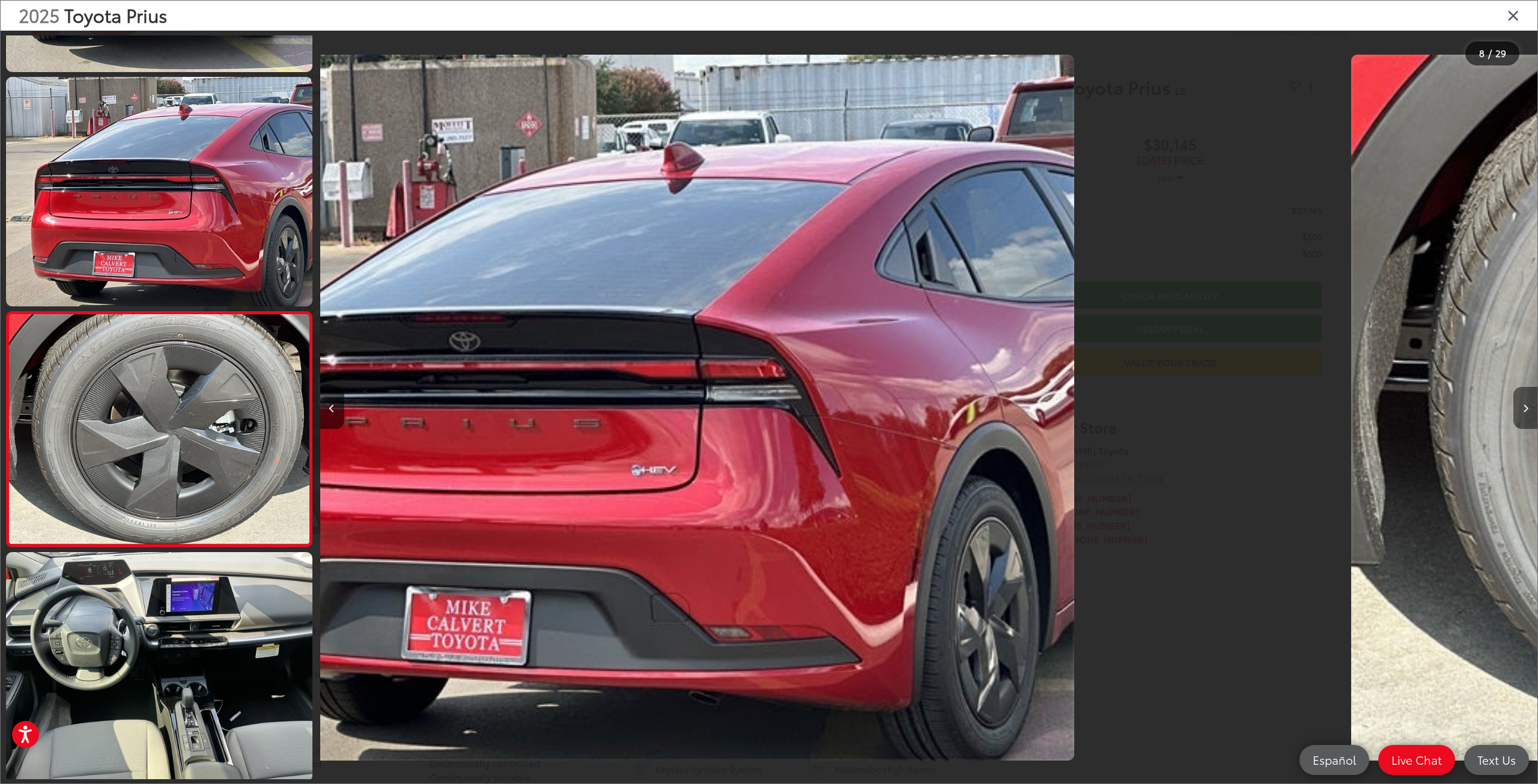
scroll to position [0, 0]
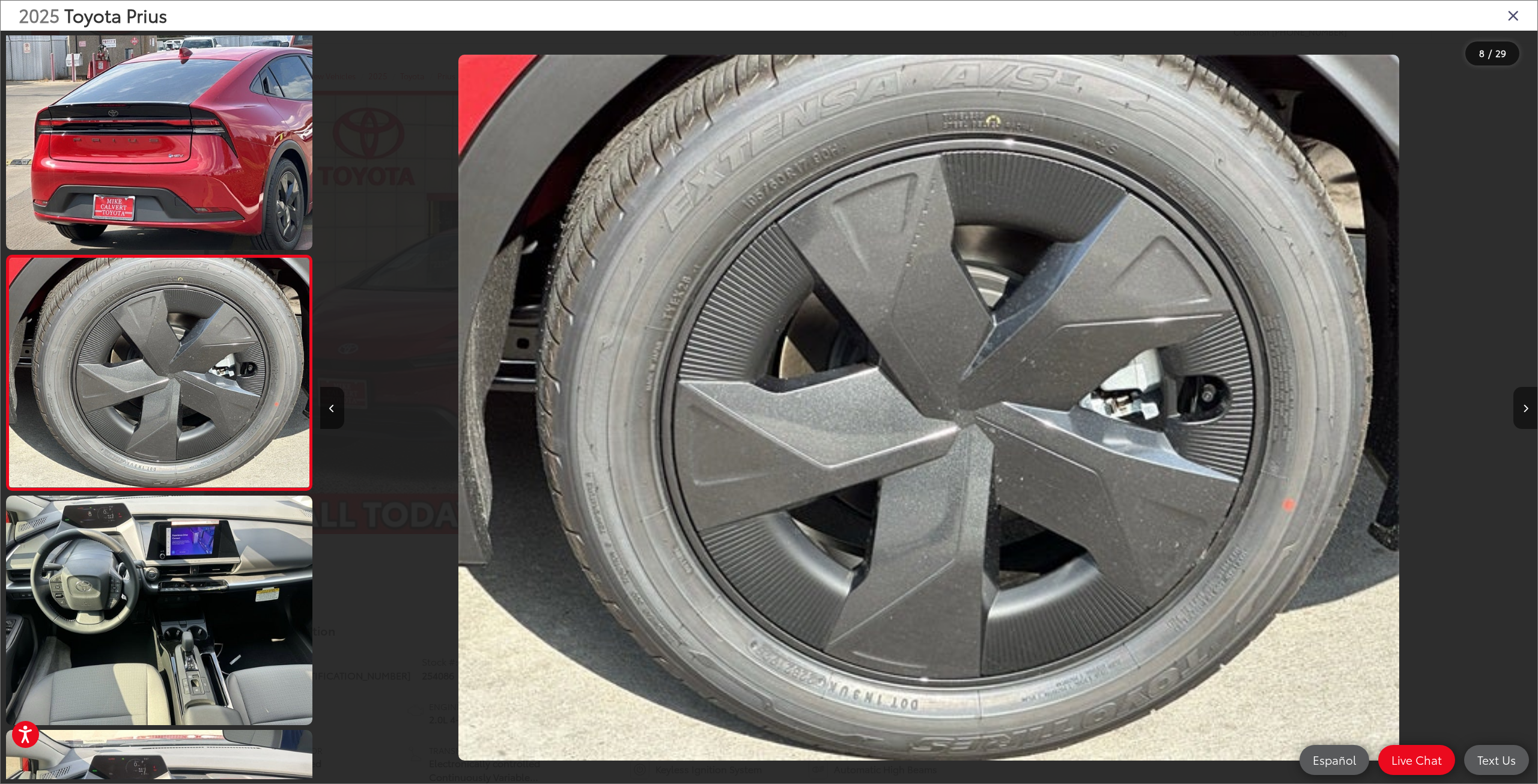
click at [1520, 411] on button "Next image" at bounding box center [1525, 407] width 24 height 42
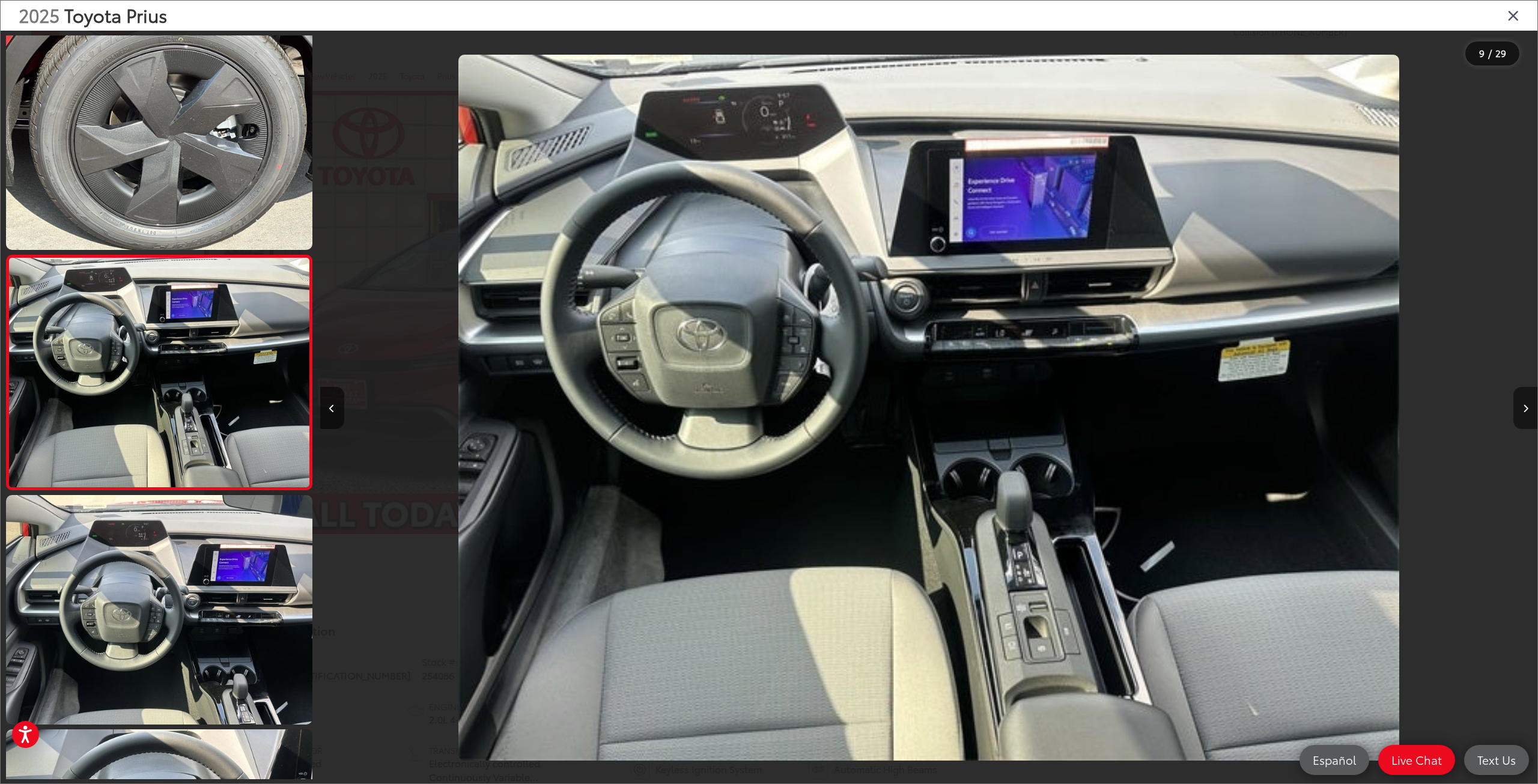
click at [1520, 411] on button "Next image" at bounding box center [1525, 407] width 24 height 42
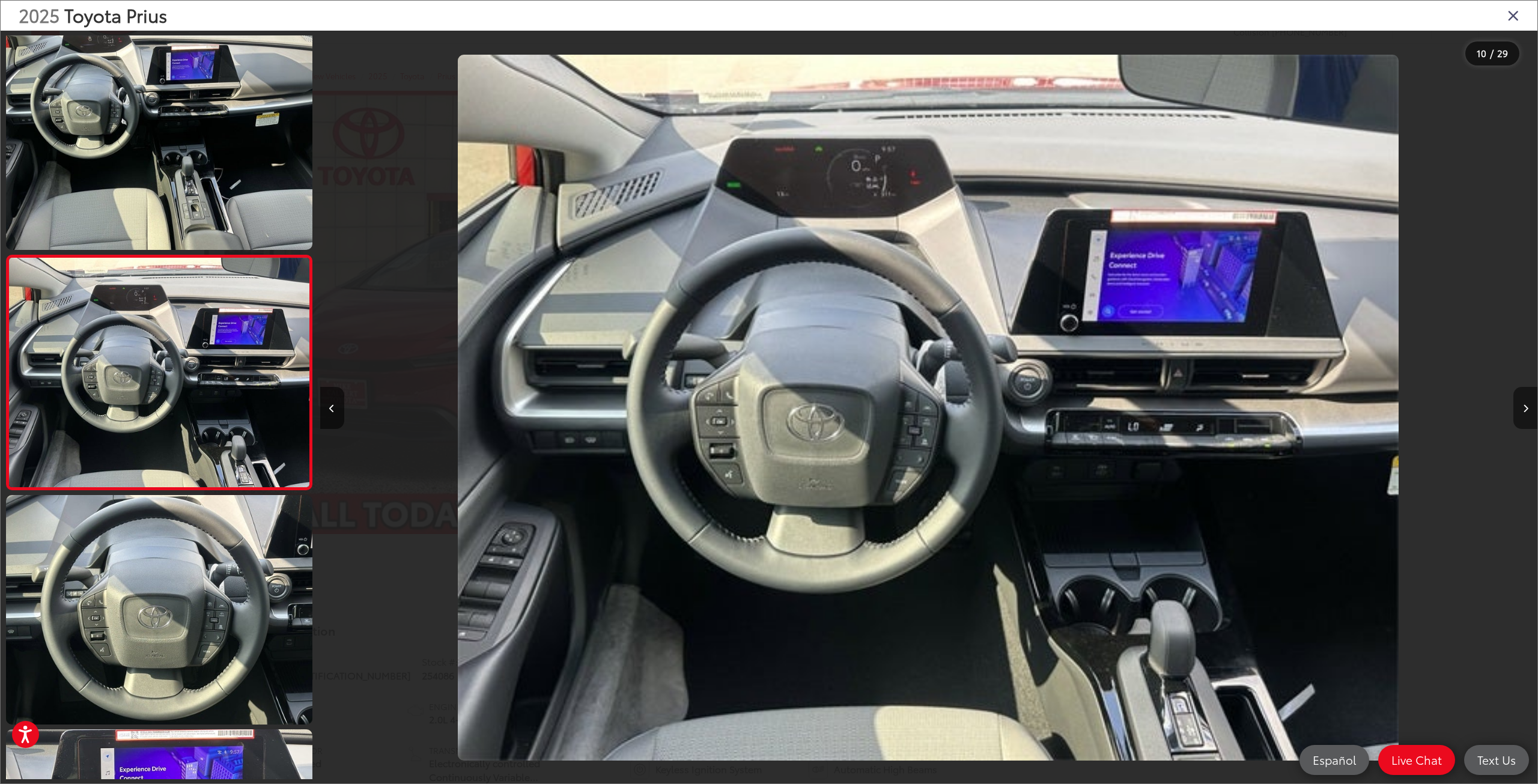
click at [1520, 411] on button "Next image" at bounding box center [1525, 407] width 24 height 42
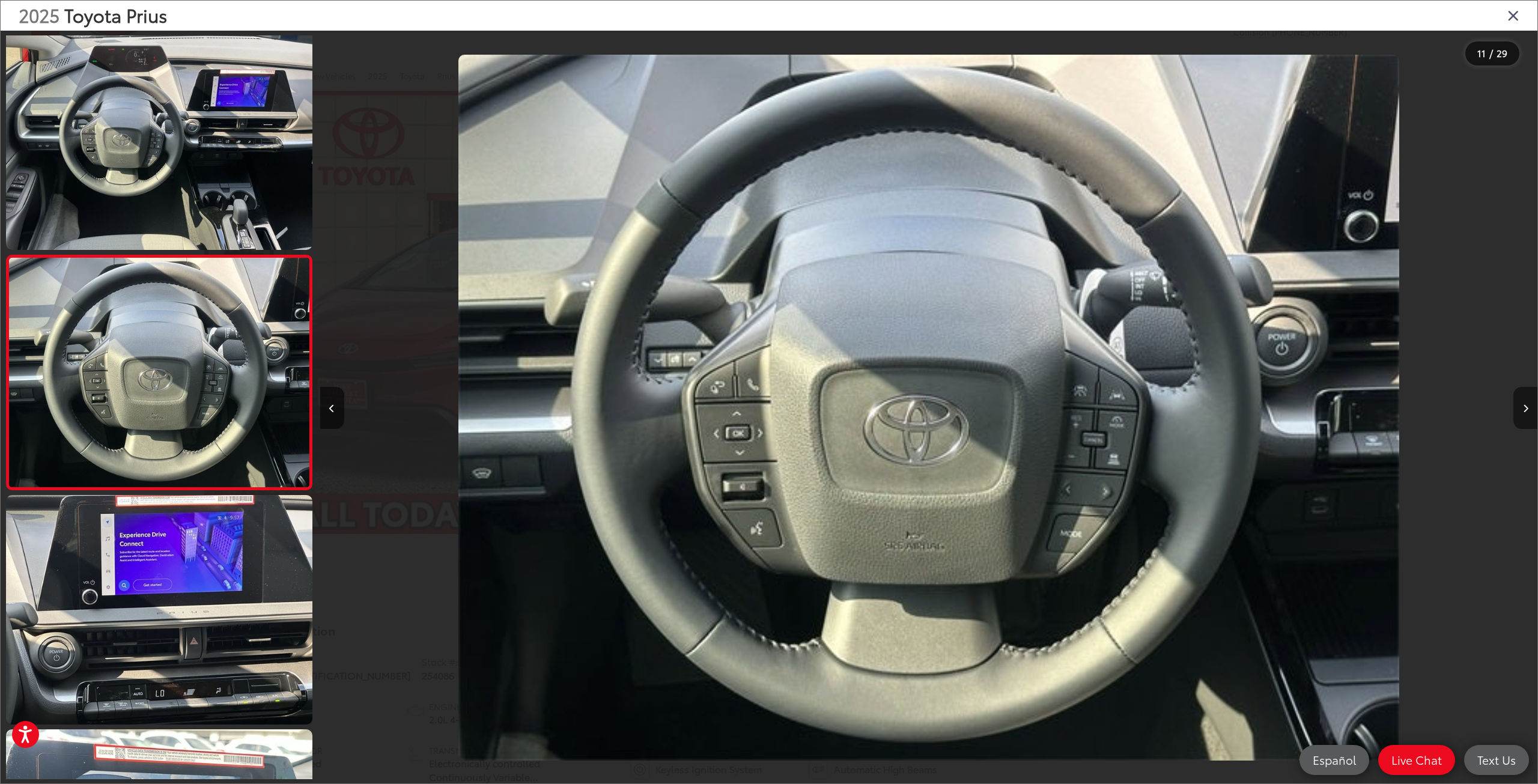
click at [1520, 411] on button "Next image" at bounding box center [1525, 407] width 24 height 42
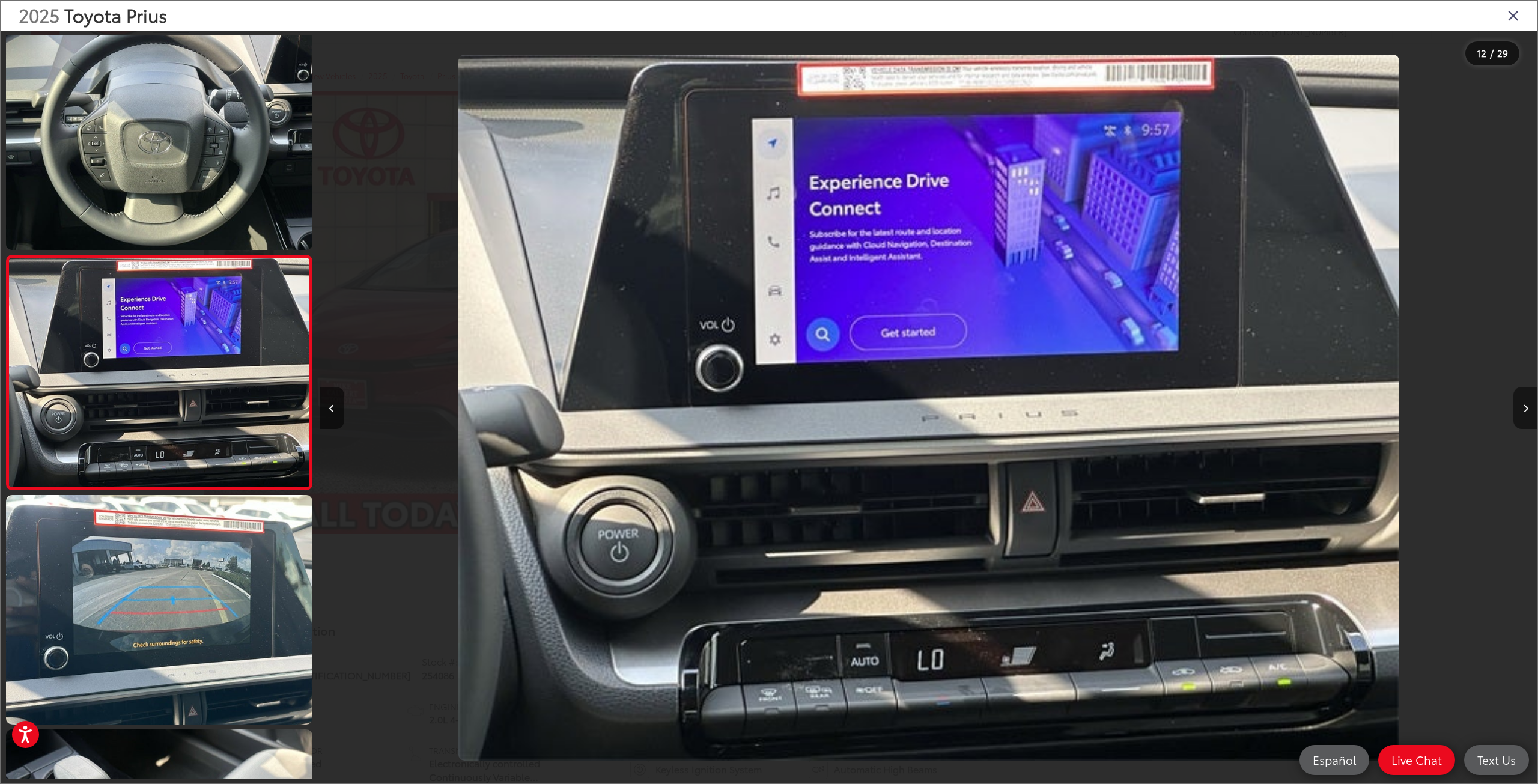
click at [1520, 411] on button "Next image" at bounding box center [1525, 407] width 24 height 42
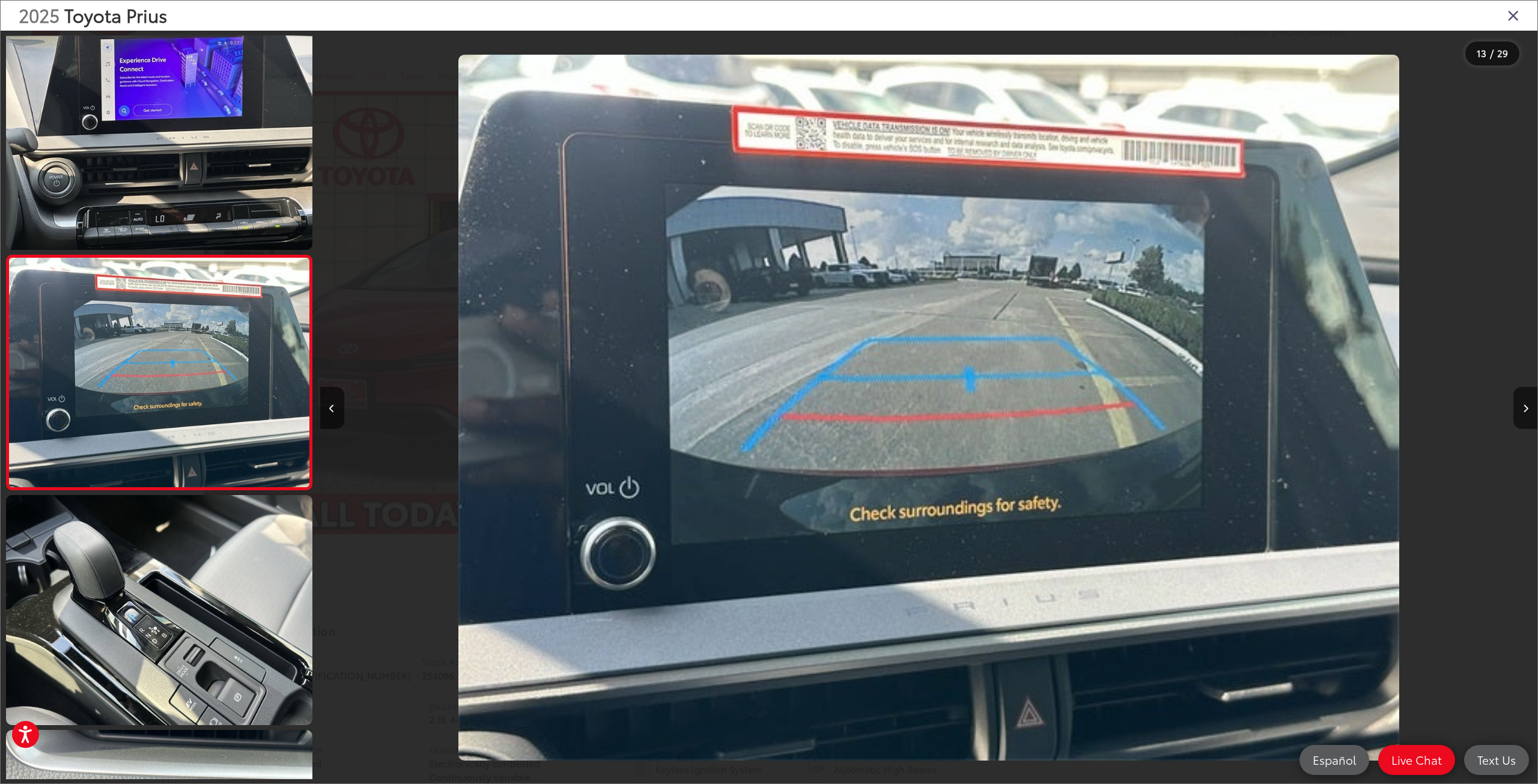
click at [1510, 20] on icon "Close gallery" at bounding box center [1513, 14] width 12 height 15
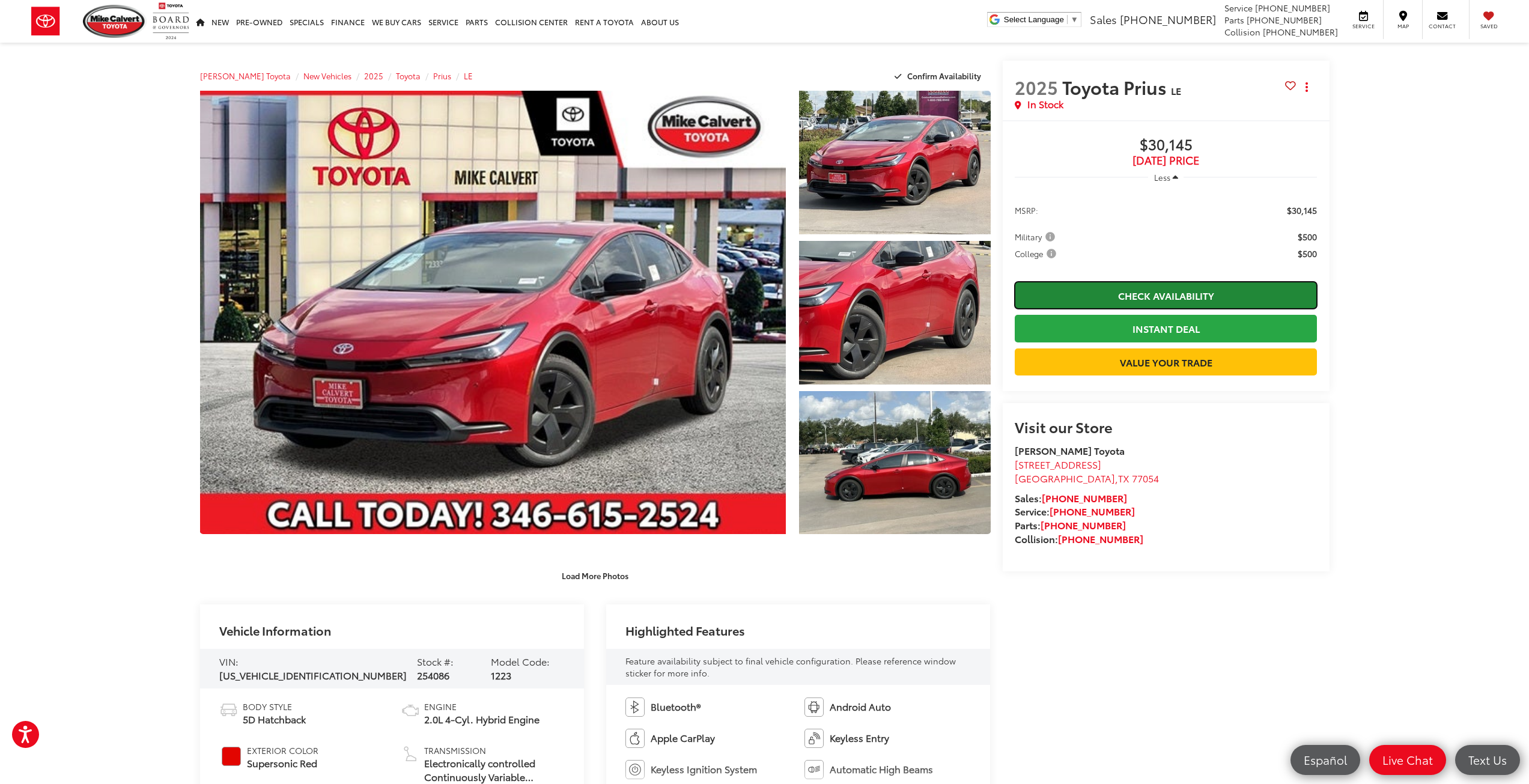
click at [1176, 294] on link "Check Availability" at bounding box center [1166, 295] width 303 height 27
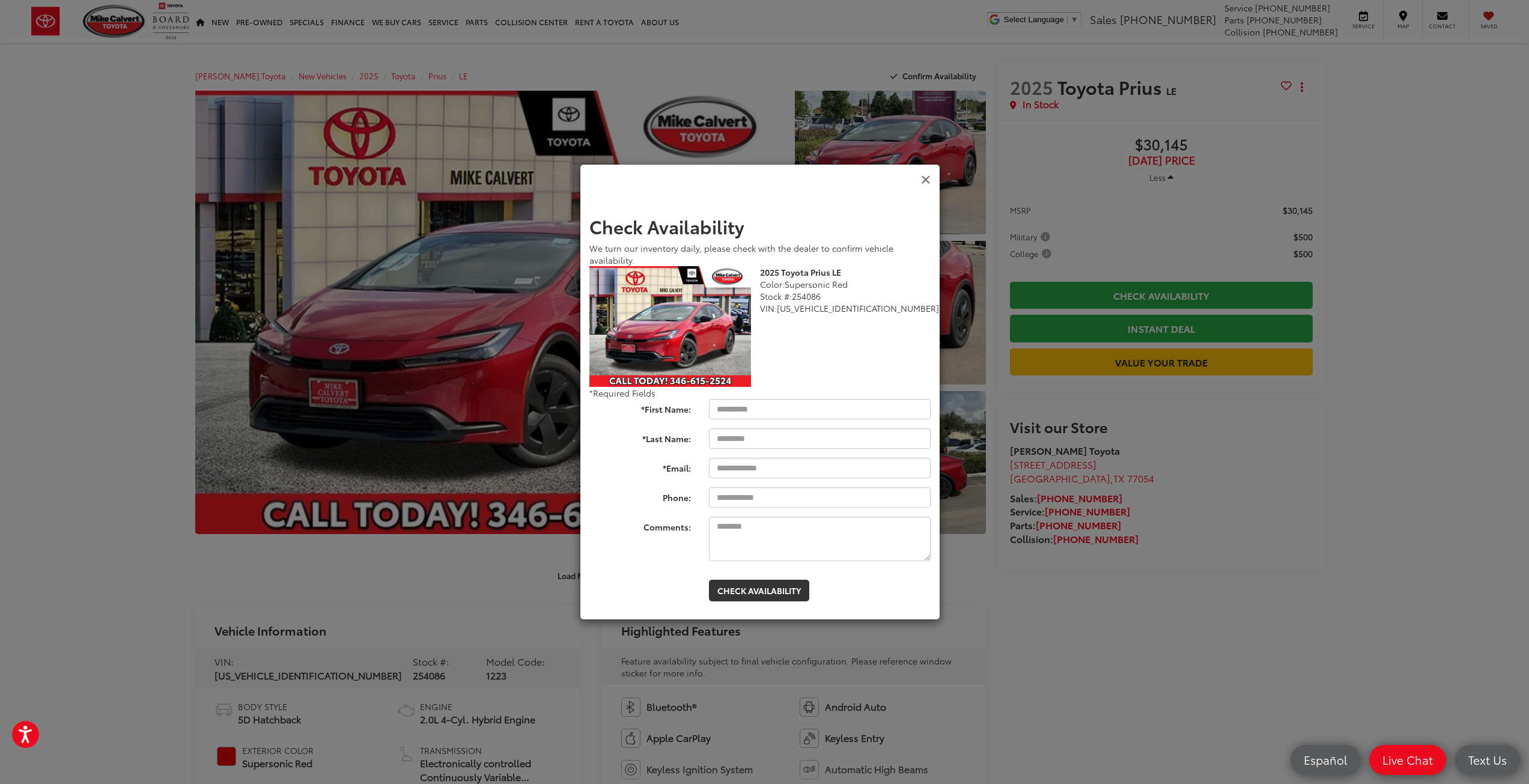
click at [927, 180] on icon "Close" at bounding box center [926, 180] width 10 height 13
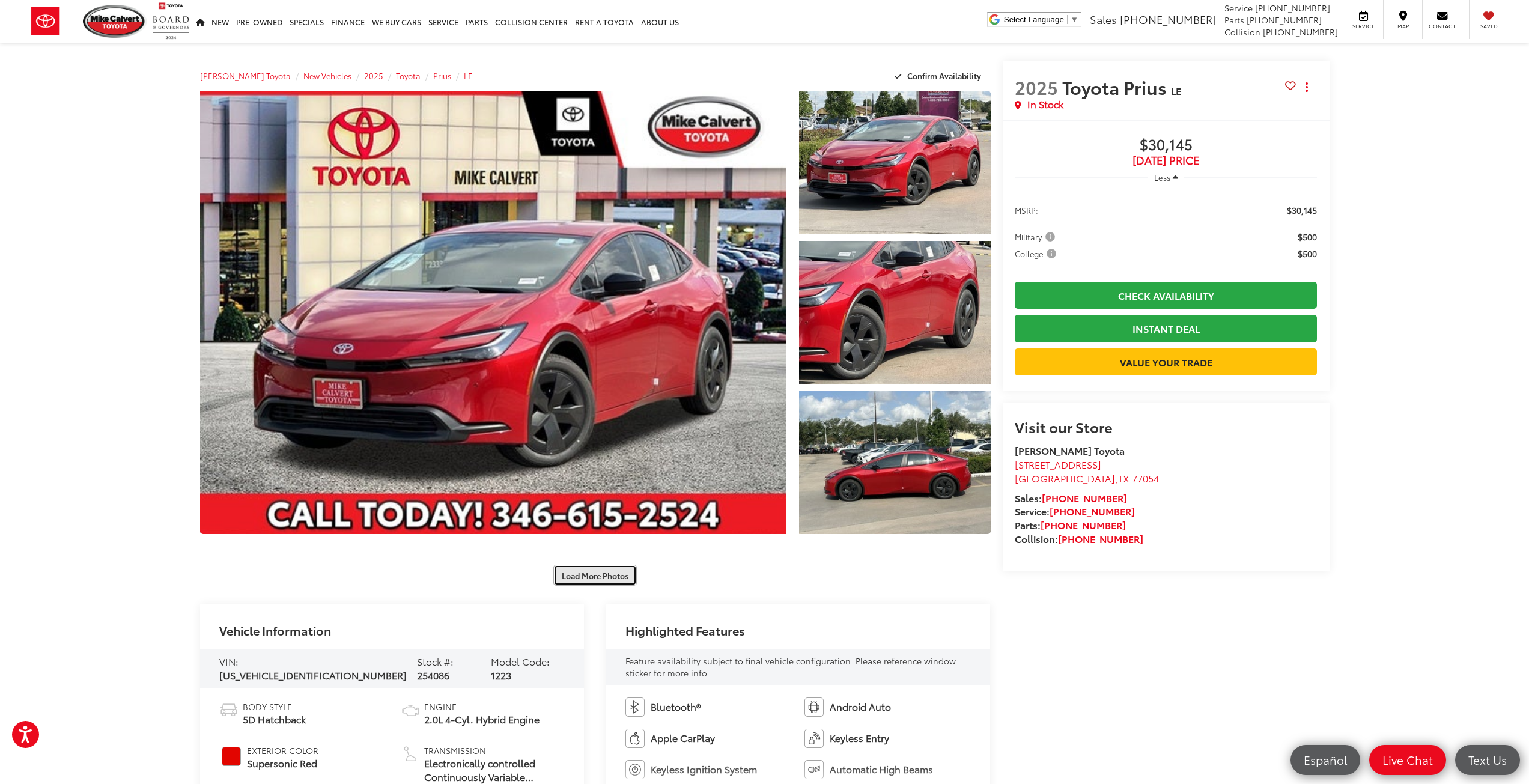
click at [601, 571] on button "Load More Photos" at bounding box center [594, 575] width 83 height 21
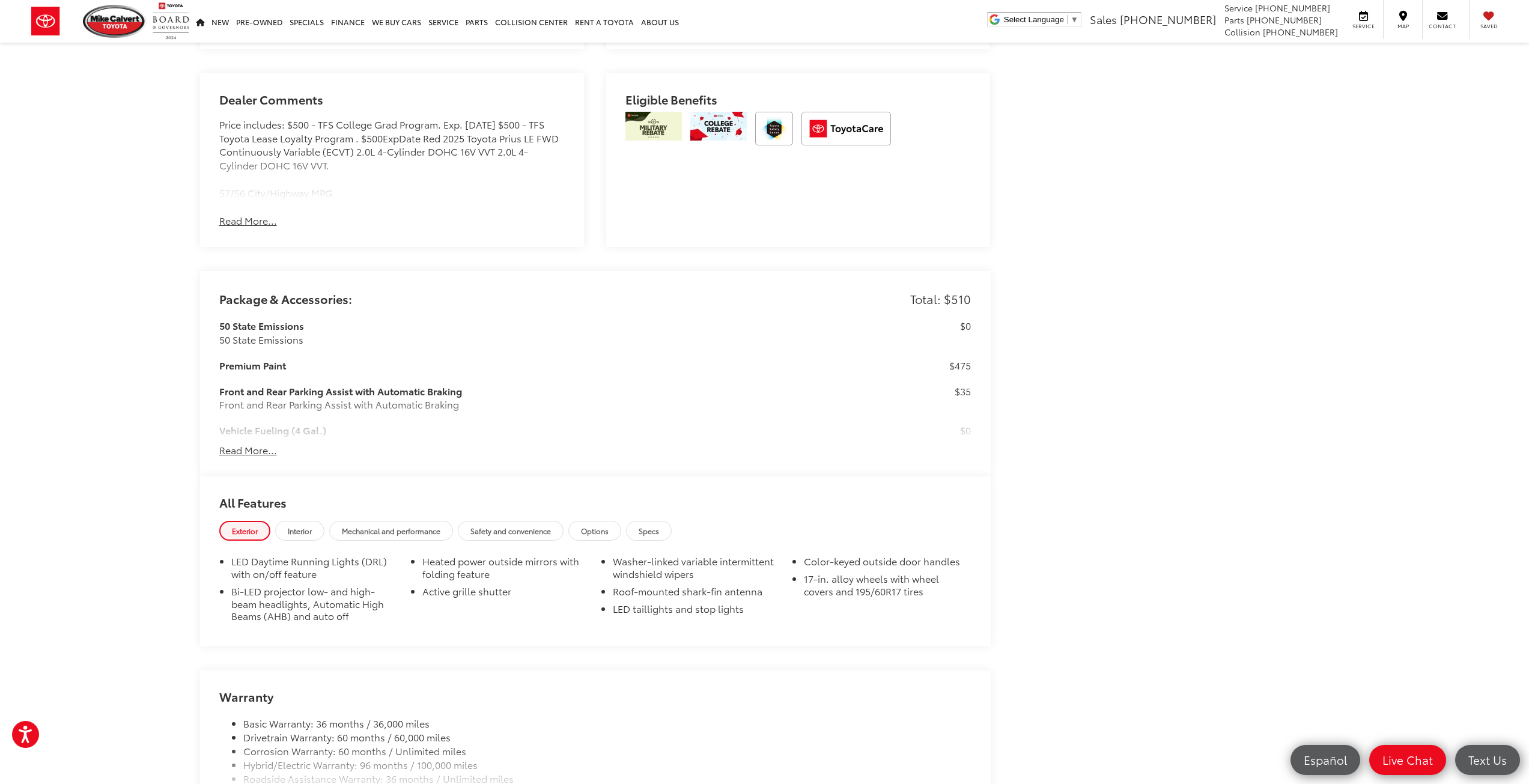
click at [248, 450] on button "Read More..." at bounding box center [248, 449] width 57 height 13
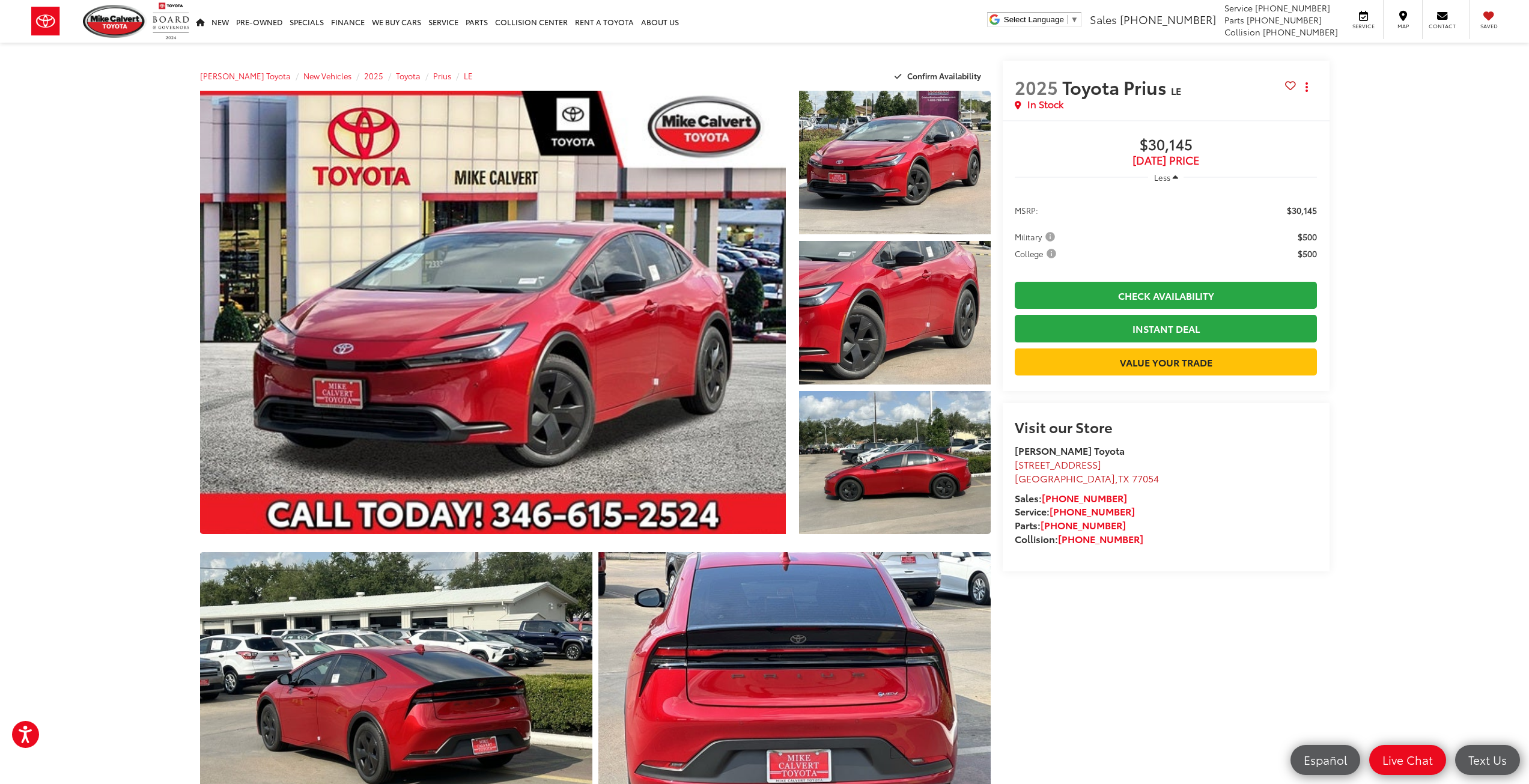
drag, startPoint x: 1012, startPoint y: 464, endPoint x: 1146, endPoint y: 470, distance: 134.1
click at [1115, 463] on div "Visit our Store Mike Calvert Toyota 2333 South Loop West Houston , TX 77054 Sal…" at bounding box center [1166, 487] width 327 height 168
click at [1122, 465] on li "2333 South Loop West Houston , TX 77054" at bounding box center [1166, 471] width 303 height 28
drag, startPoint x: 1121, startPoint y: 464, endPoint x: 1015, endPoint y: 463, distance: 106.0
click at [1015, 463] on li "2333 South Loop West Houston , TX 77054" at bounding box center [1166, 471] width 303 height 28
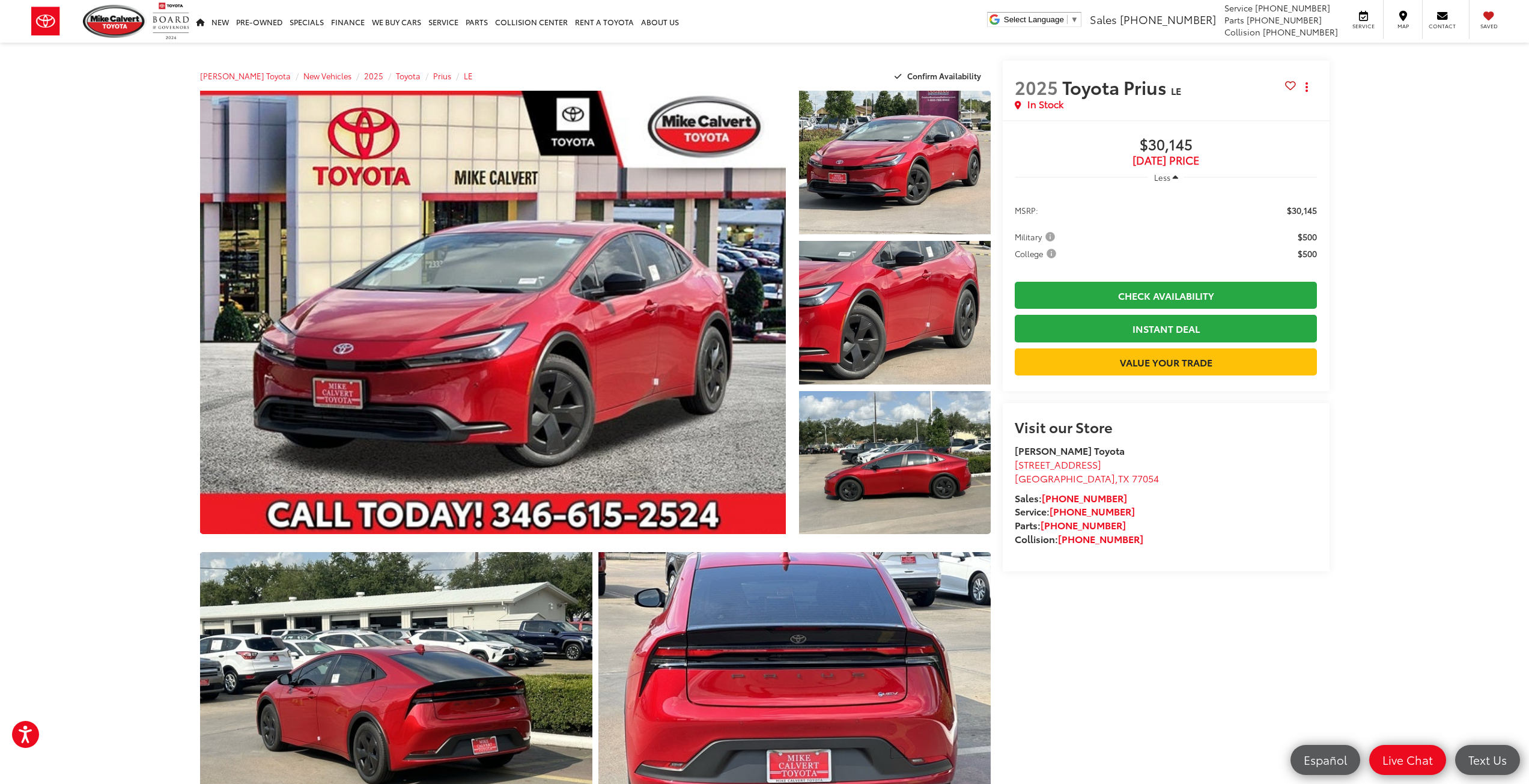
copy span "[STREET_ADDRESS]"
